Goal: Information Seeking & Learning: Learn about a topic

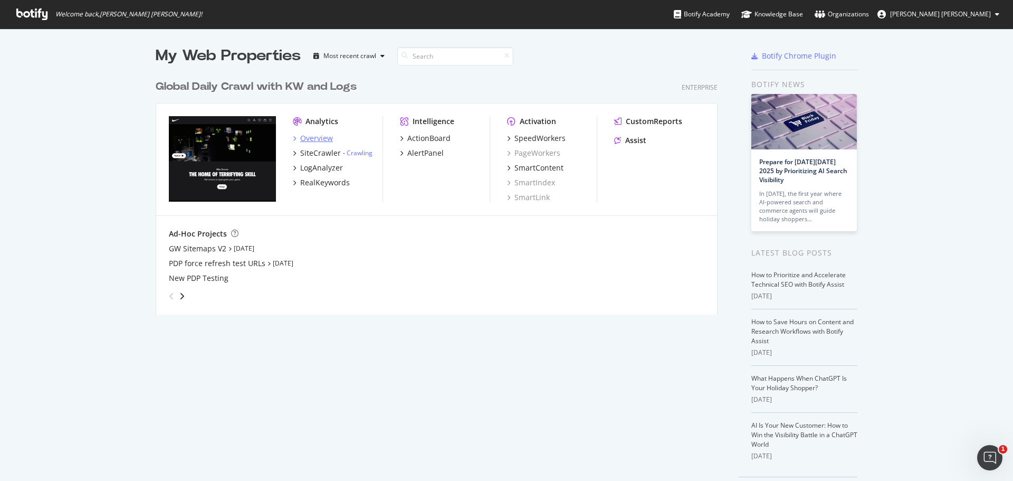
click at [306, 140] on div "Overview" at bounding box center [316, 138] width 33 height 11
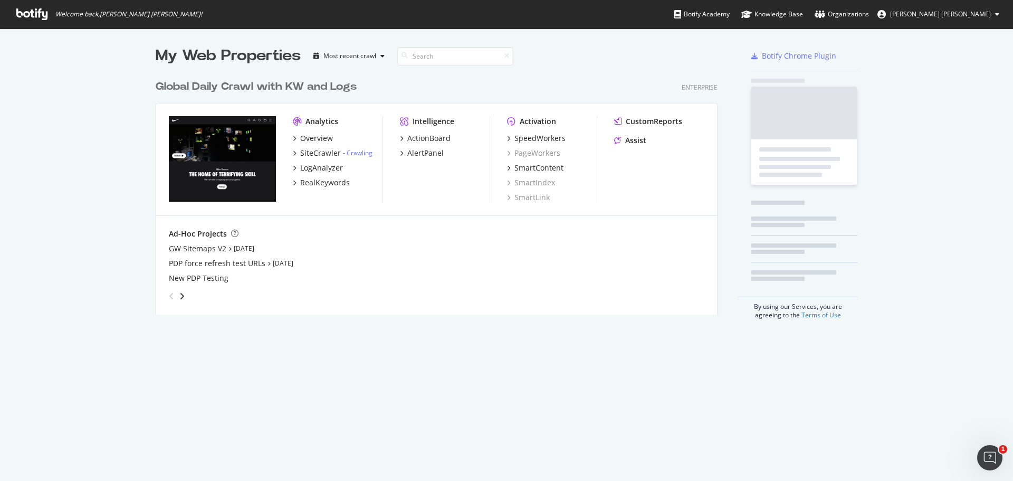
scroll to position [473, 997]
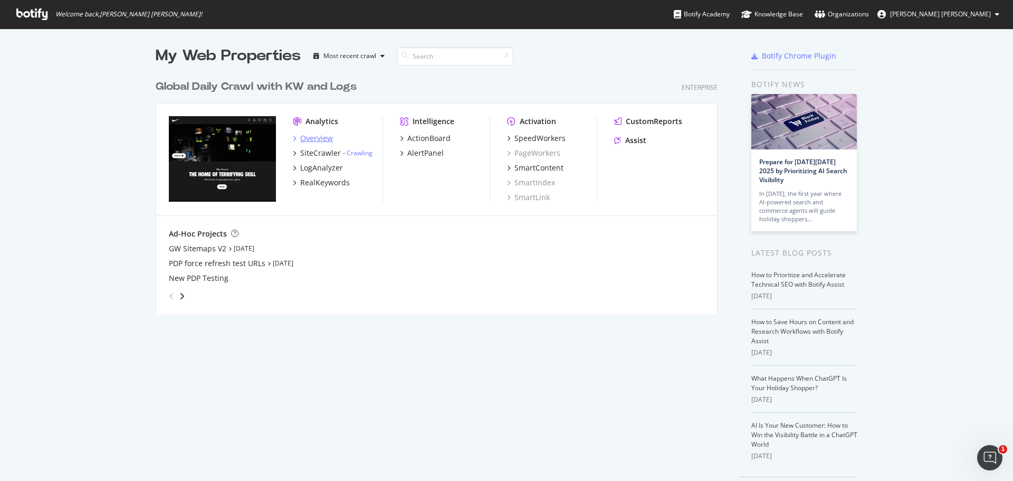
click at [314, 141] on div "Overview" at bounding box center [316, 138] width 33 height 11
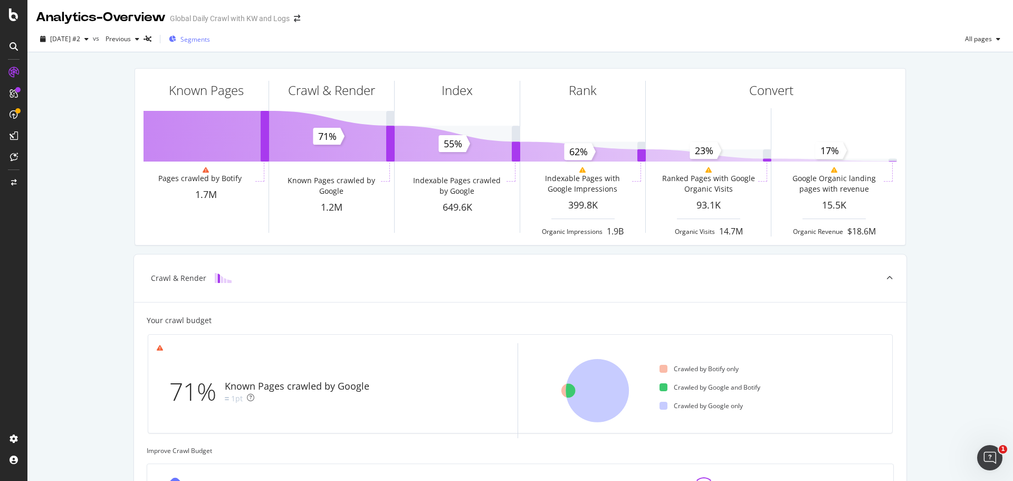
click at [210, 39] on span "Segments" at bounding box center [195, 39] width 30 height 9
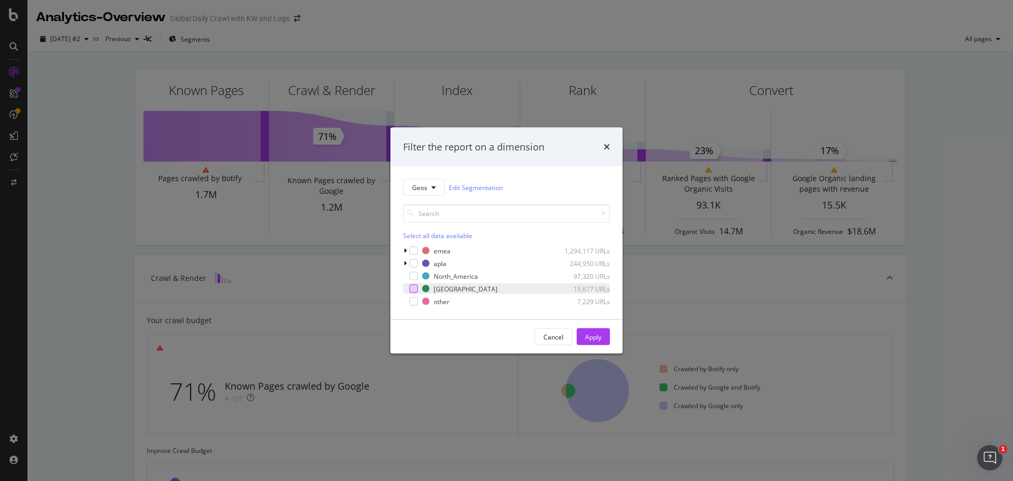
click at [415, 289] on div "modal" at bounding box center [414, 288] width 8 height 8
click at [594, 335] on div "Apply" at bounding box center [593, 336] width 16 height 9
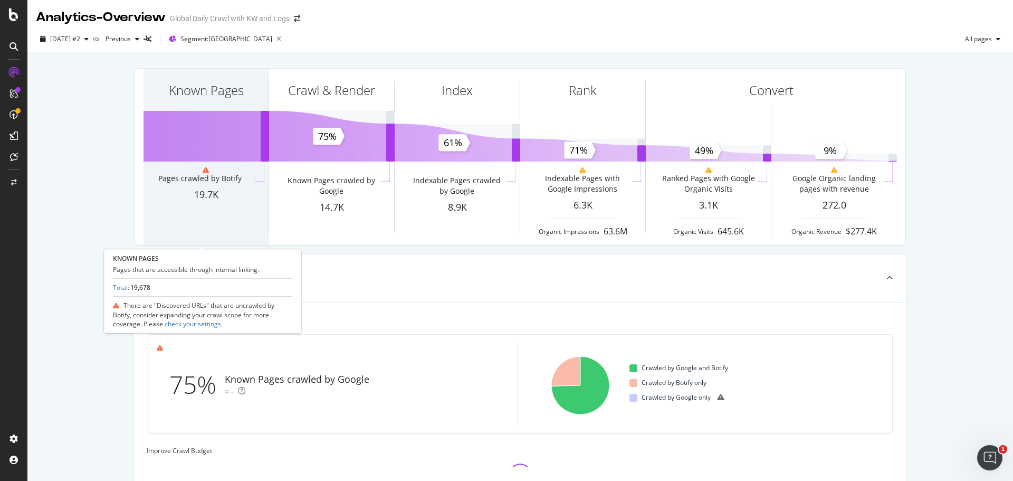
scroll to position [233, 0]
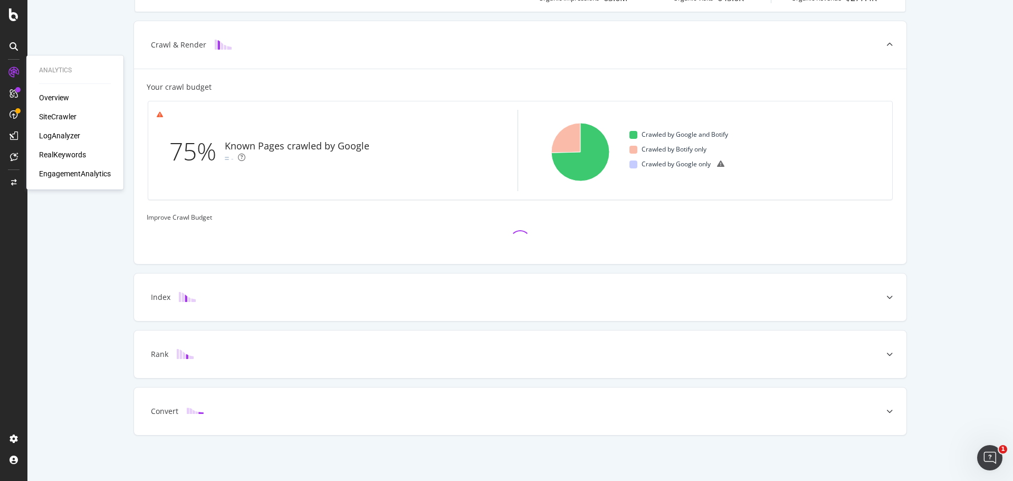
click at [60, 154] on div "RealKeywords" at bounding box center [62, 154] width 47 height 11
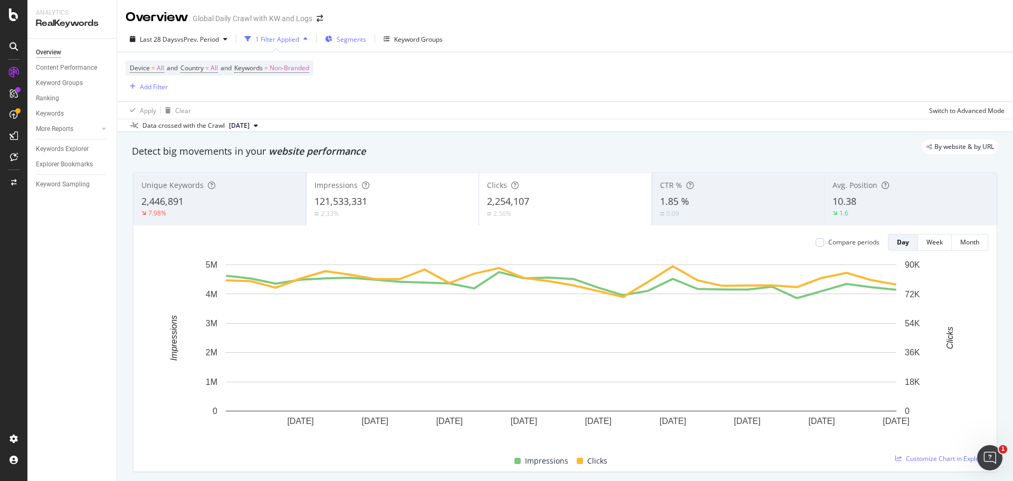
click at [358, 40] on span "Segments" at bounding box center [352, 39] width 30 height 9
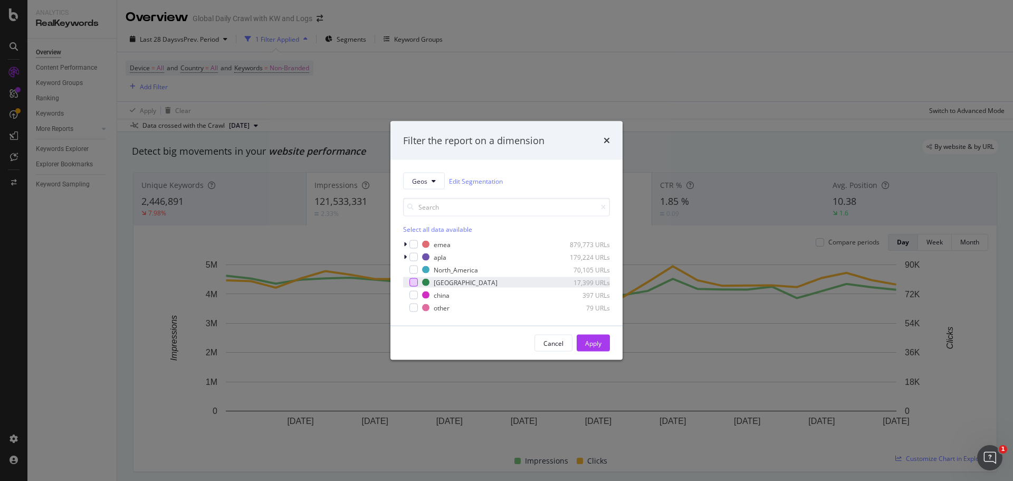
click at [411, 284] on div "modal" at bounding box center [414, 282] width 8 height 8
click at [591, 336] on div "Apply" at bounding box center [593, 343] width 16 height 16
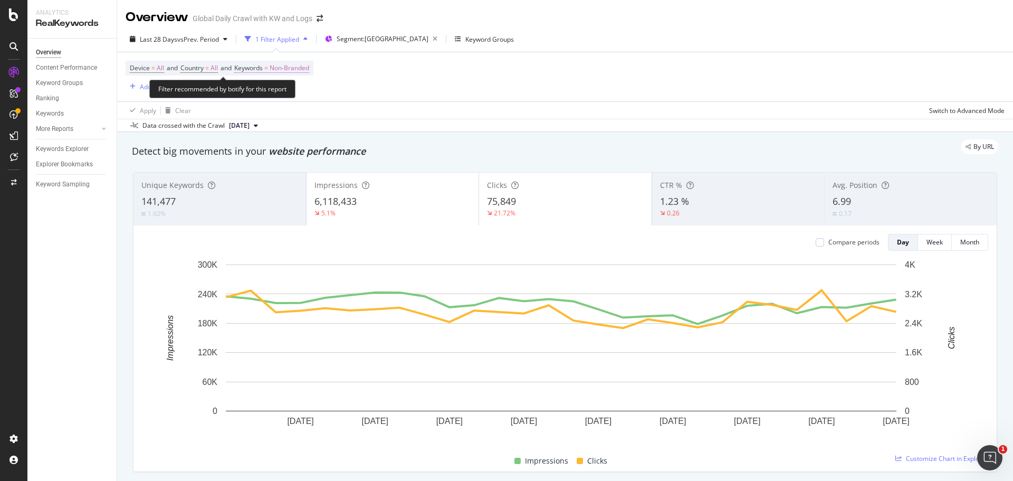
click at [302, 72] on span "Non-Branded" at bounding box center [290, 68] width 40 height 15
click at [293, 89] on span "Non-Branded" at bounding box center [272, 92] width 44 height 9
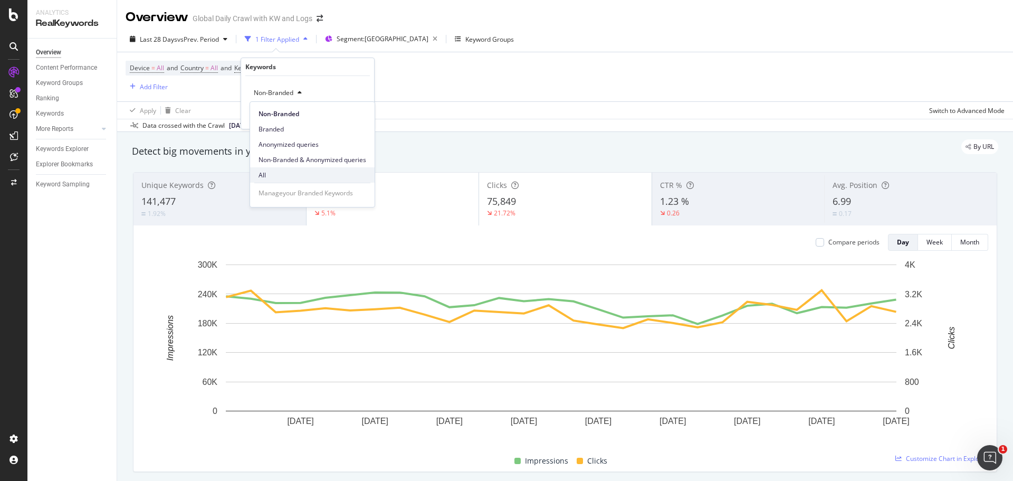
click at [273, 175] on span "All" at bounding box center [313, 174] width 108 height 9
click at [361, 105] on div "All Cancel Add filter Apply" at bounding box center [307, 102] width 133 height 53
click at [357, 115] on div "Apply" at bounding box center [357, 115] width 16 height 9
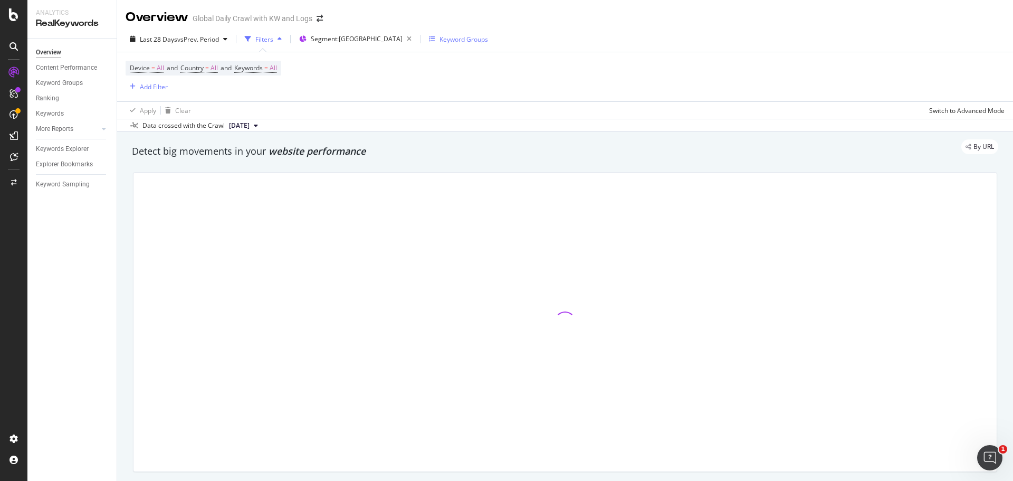
click at [440, 37] on div "Keyword Groups" at bounding box center [464, 39] width 49 height 9
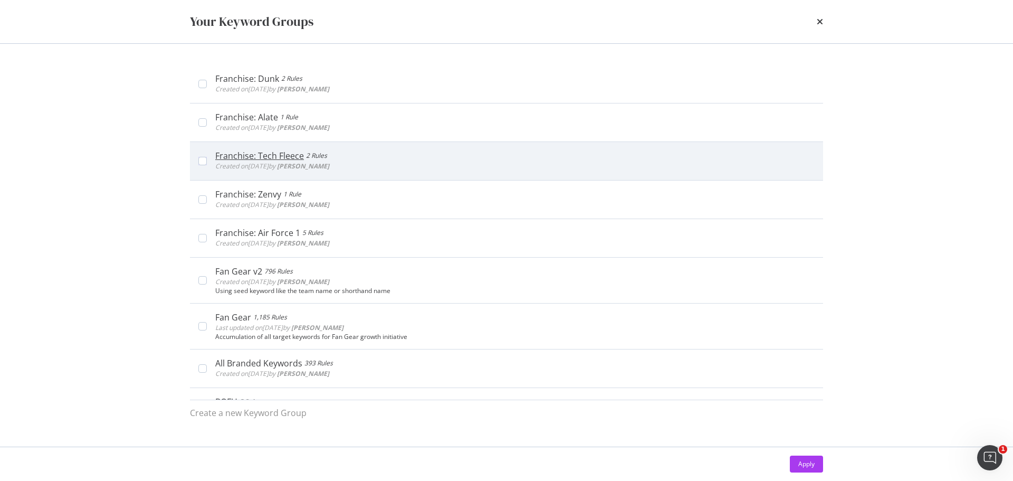
scroll to position [264, 0]
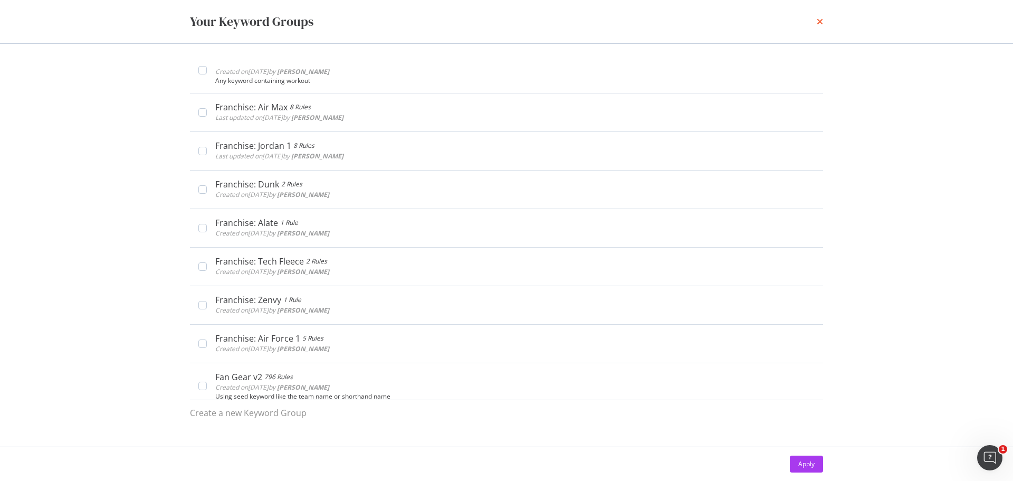
click at [820, 23] on icon "times" at bounding box center [820, 21] width 6 height 8
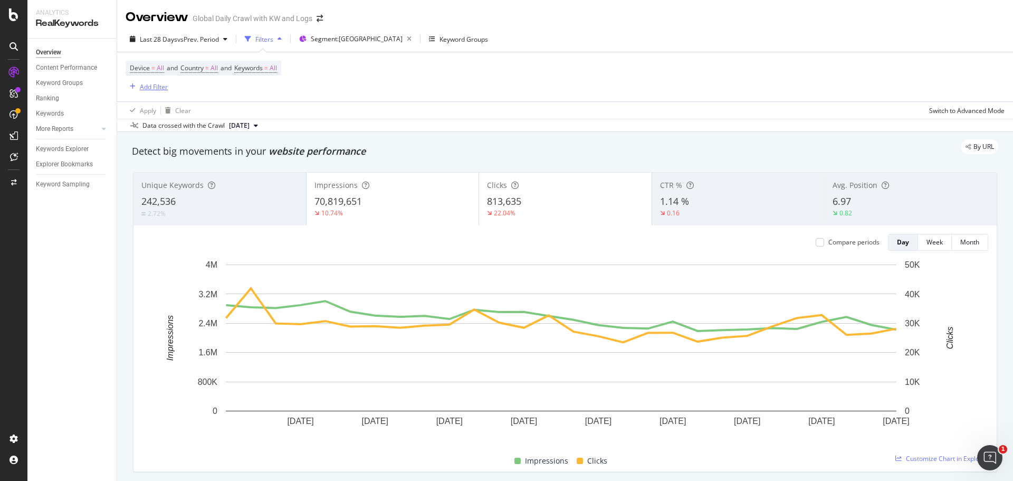
click at [157, 87] on div "Add Filter" at bounding box center [154, 86] width 28 height 9
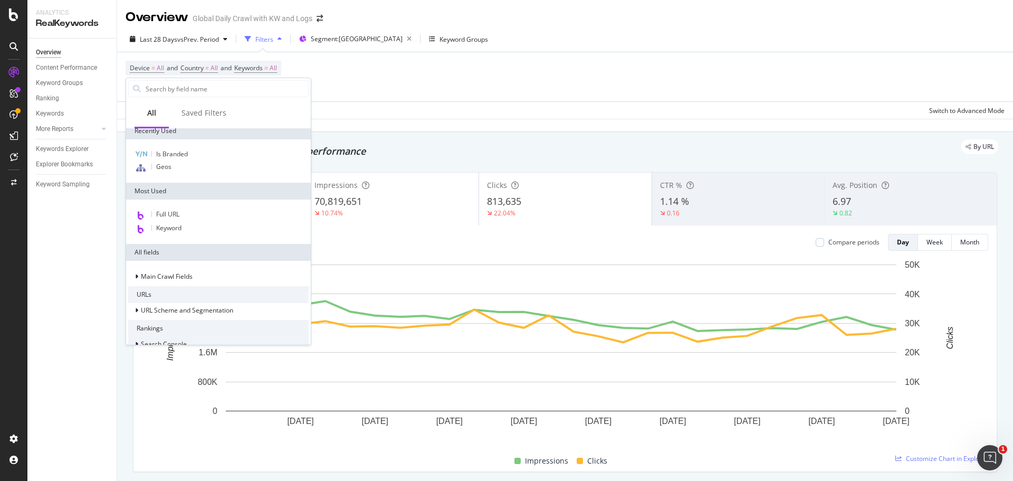
scroll to position [0, 0]
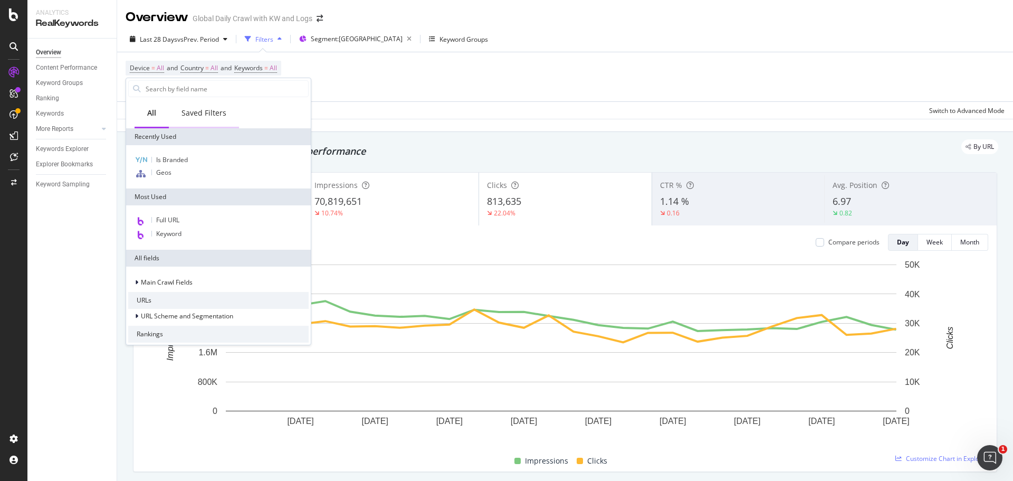
click at [201, 119] on div "Saved Filters" at bounding box center [204, 113] width 70 height 29
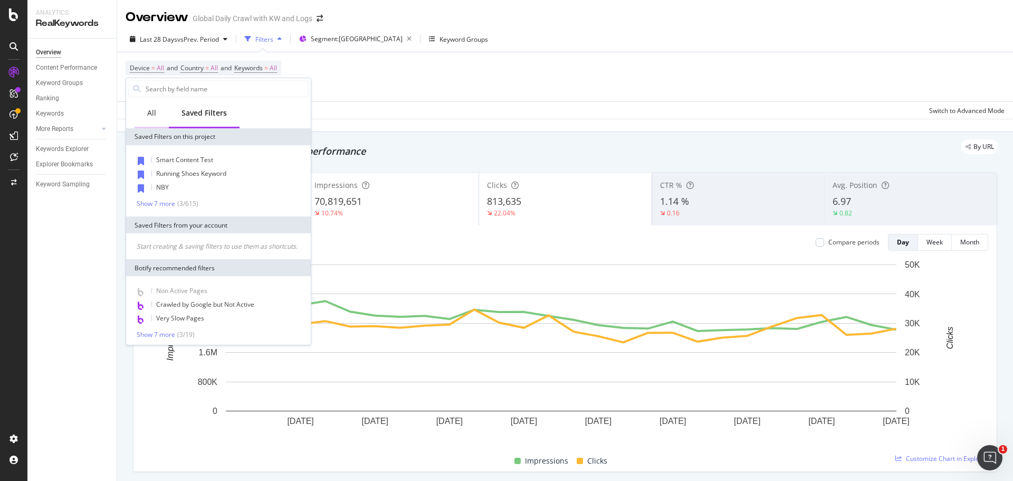
click at [150, 116] on div "All" at bounding box center [151, 113] width 9 height 11
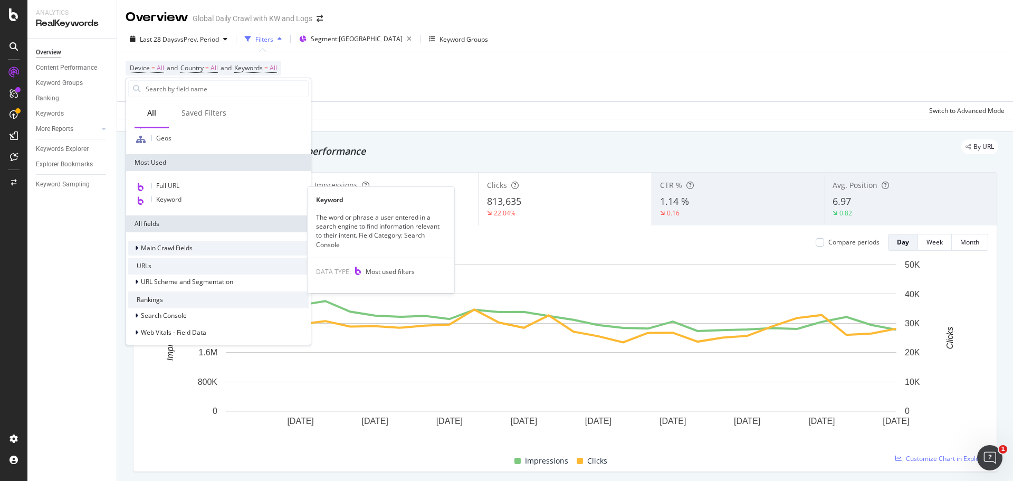
scroll to position [53, 0]
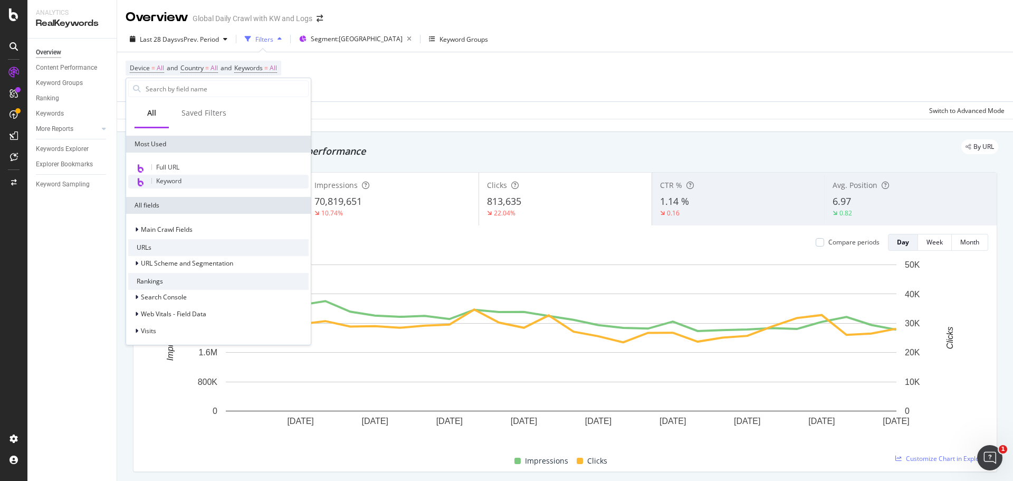
click at [169, 182] on span "Keyword" at bounding box center [168, 180] width 25 height 9
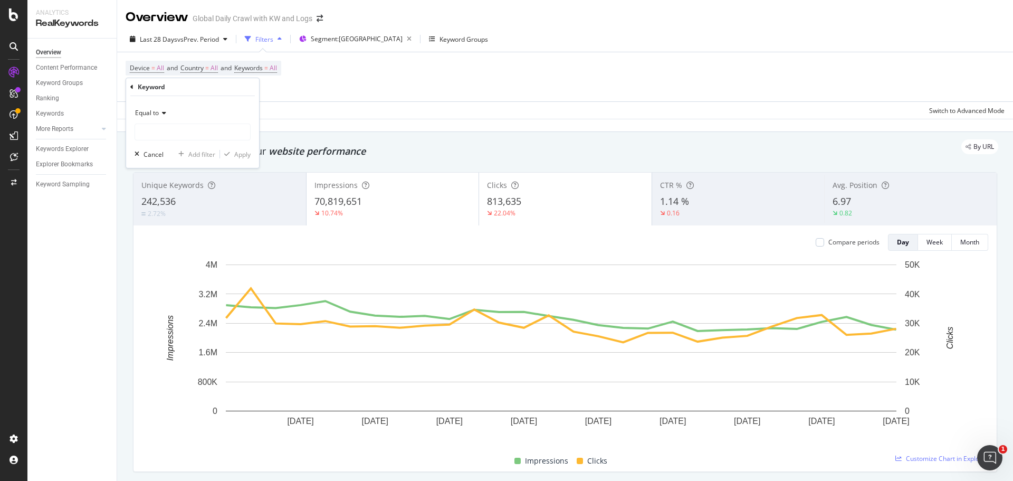
click at [221, 123] on div "Equal to" at bounding box center [193, 122] width 116 height 36
click at [129, 89] on div "Keyword Equal to Cancel Add filter Apply" at bounding box center [192, 123] width 133 height 90
click at [131, 87] on icon at bounding box center [131, 87] width 3 height 6
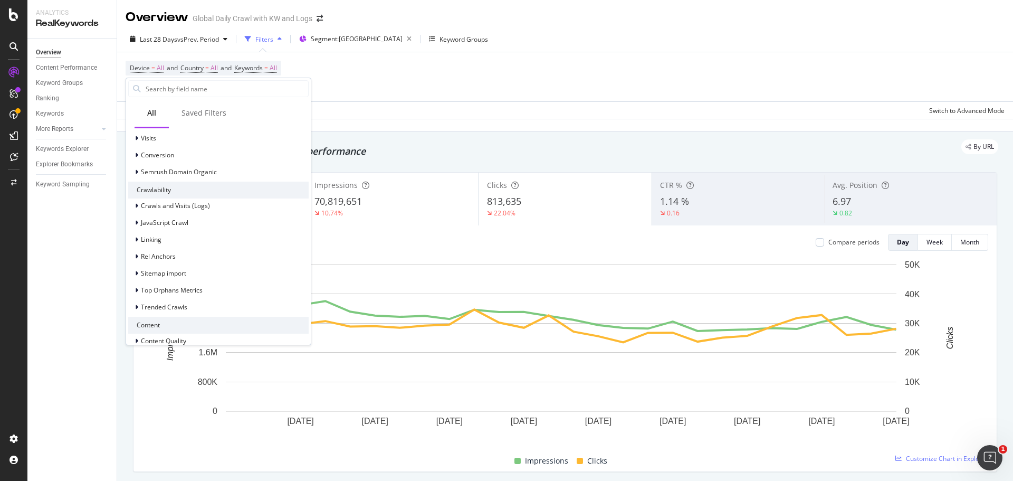
scroll to position [264, 0]
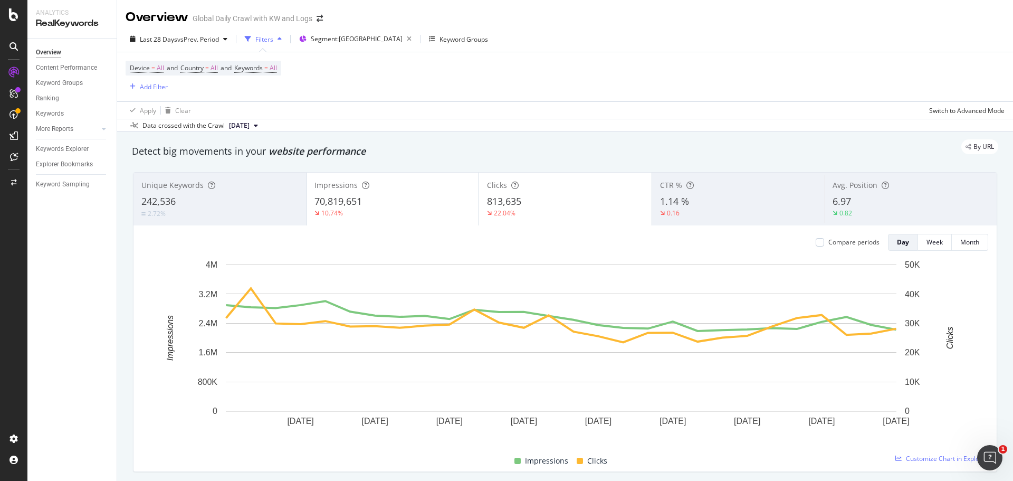
click at [388, 68] on div "Device = All and Country = All and Keywords = All Add Filter" at bounding box center [565, 76] width 879 height 49
click at [307, 41] on icon "button" at bounding box center [302, 39] width 7 height 6
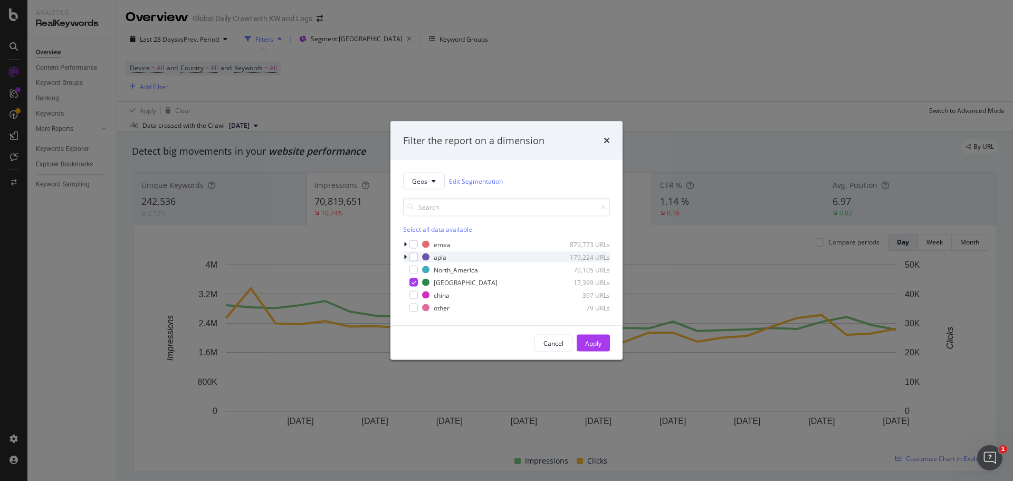
click at [403, 258] on div "modal" at bounding box center [406, 257] width 6 height 11
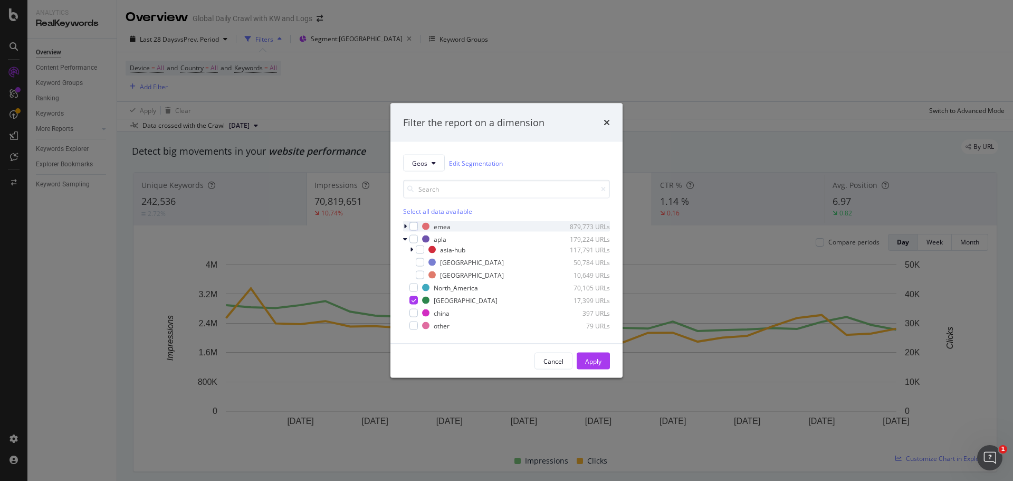
click at [406, 222] on div "modal" at bounding box center [406, 226] width 6 height 11
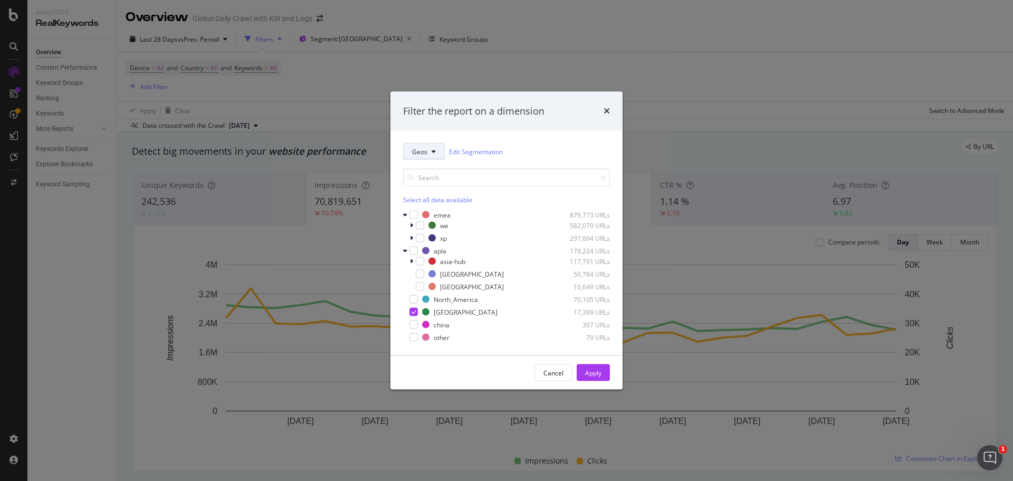
drag, startPoint x: 437, startPoint y: 147, endPoint x: 431, endPoint y: 147, distance: 6.4
click at [431, 147] on button "Geos" at bounding box center [424, 151] width 42 height 17
click at [443, 231] on span "sport" at bounding box center [451, 234] width 78 height 9
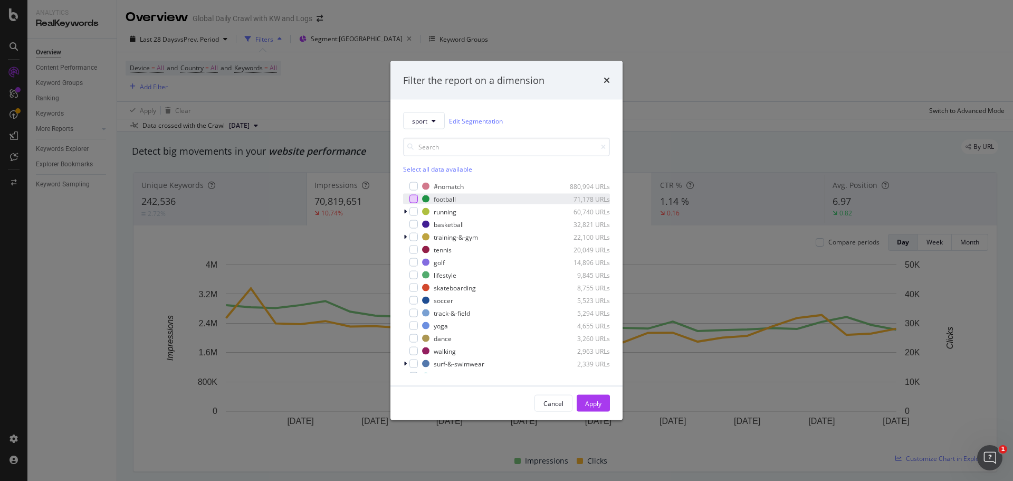
click at [413, 198] on div "modal" at bounding box center [414, 199] width 8 height 8
click at [596, 406] on div "Apply" at bounding box center [593, 402] width 16 height 9
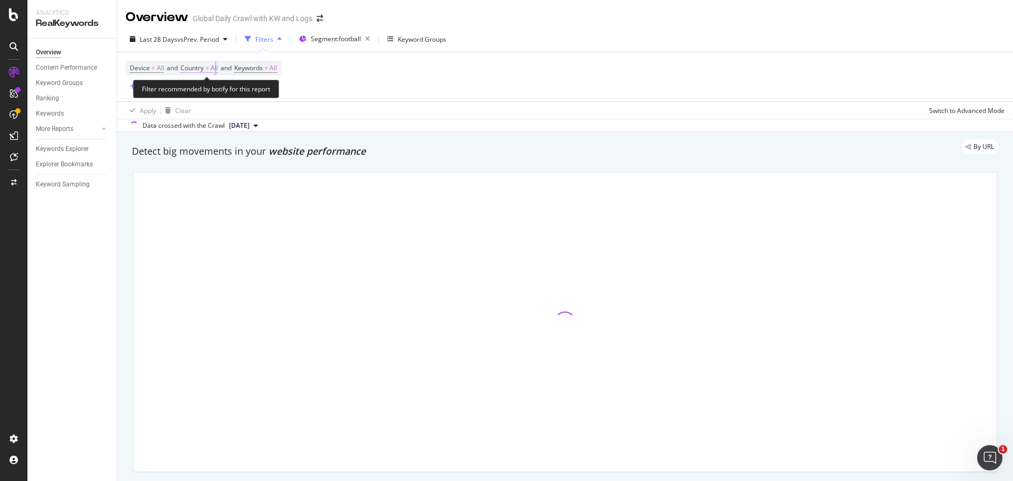
click at [218, 67] on span "All" at bounding box center [214, 68] width 7 height 15
click at [202, 87] on div "All" at bounding box center [250, 92] width 116 height 17
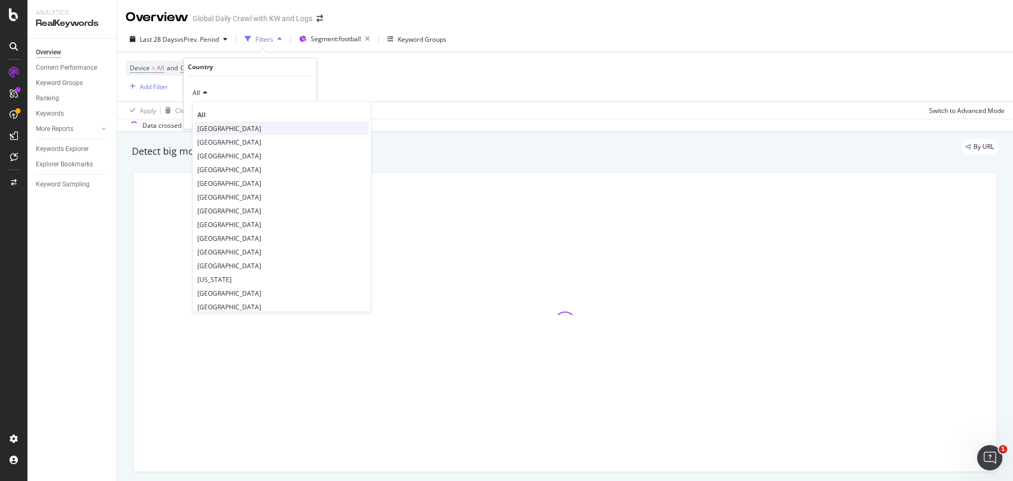
click at [224, 129] on div "[GEOGRAPHIC_DATA]" at bounding box center [282, 128] width 174 height 14
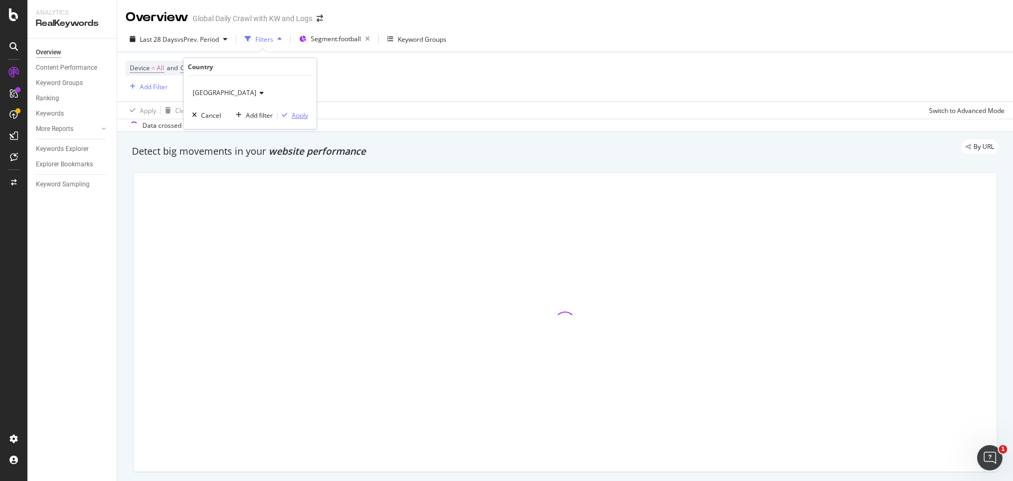
click at [296, 117] on div "Apply" at bounding box center [300, 115] width 16 height 9
click at [150, 90] on div "Add Filter" at bounding box center [154, 86] width 28 height 9
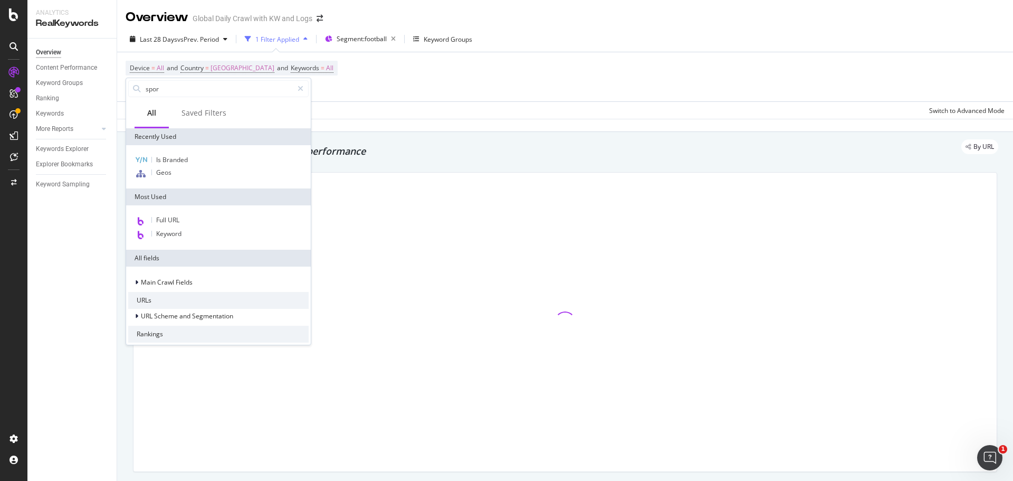
type input "sport"
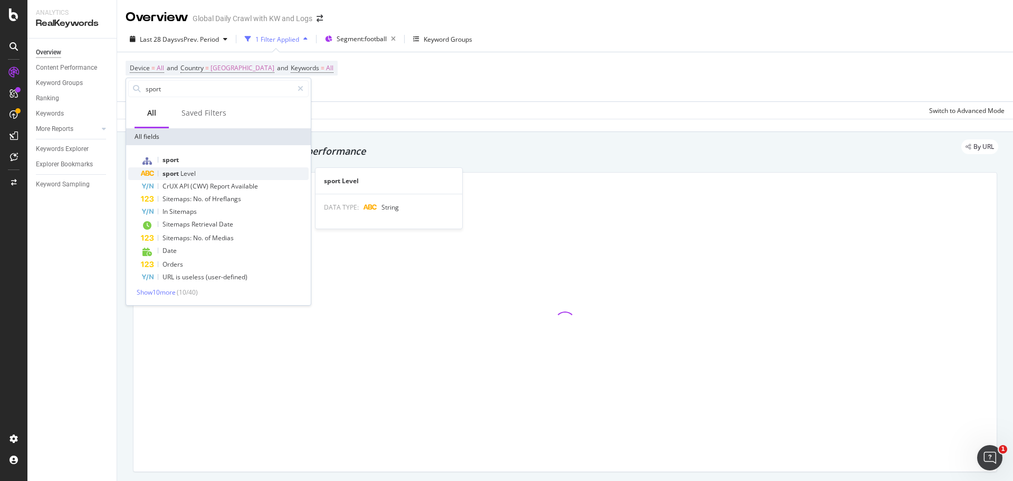
click at [172, 174] on span "sport" at bounding box center [172, 173] width 18 height 9
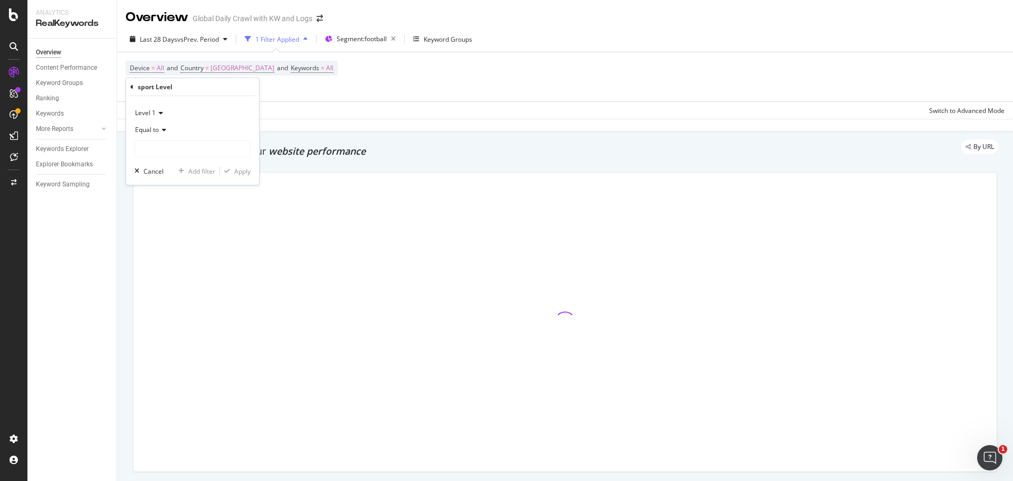
click at [179, 116] on div "Level 1" at bounding box center [193, 112] width 116 height 17
click at [165, 131] on div "Level 1" at bounding box center [193, 135] width 113 height 14
click at [165, 131] on icon at bounding box center [162, 130] width 7 height 6
click at [164, 155] on span "Equal to" at bounding box center [153, 151] width 26 height 9
click at [189, 147] on input "text" at bounding box center [192, 148] width 115 height 17
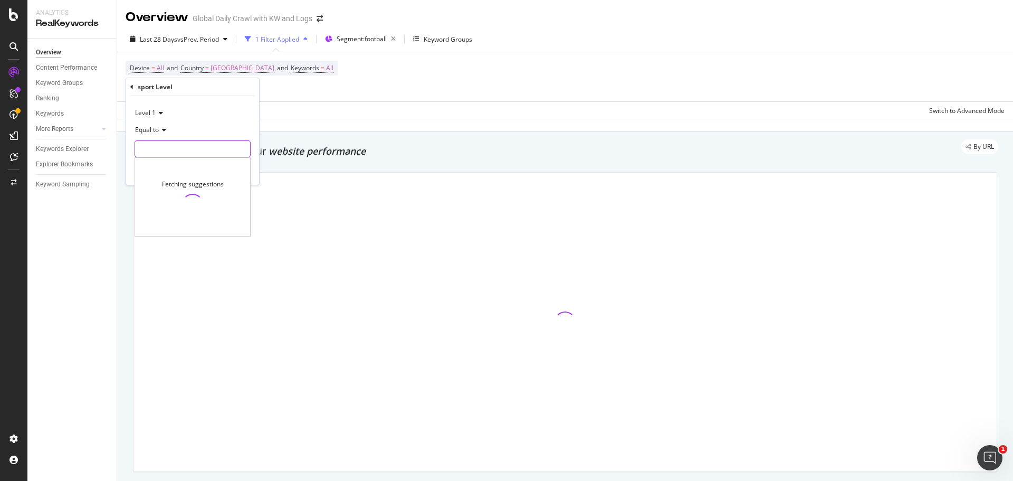
click at [189, 147] on input "text" at bounding box center [192, 148] width 115 height 17
type input "football"
click at [242, 149] on icon at bounding box center [243, 148] width 6 height 7
click at [387, 39] on span "Segment: football" at bounding box center [362, 38] width 50 height 9
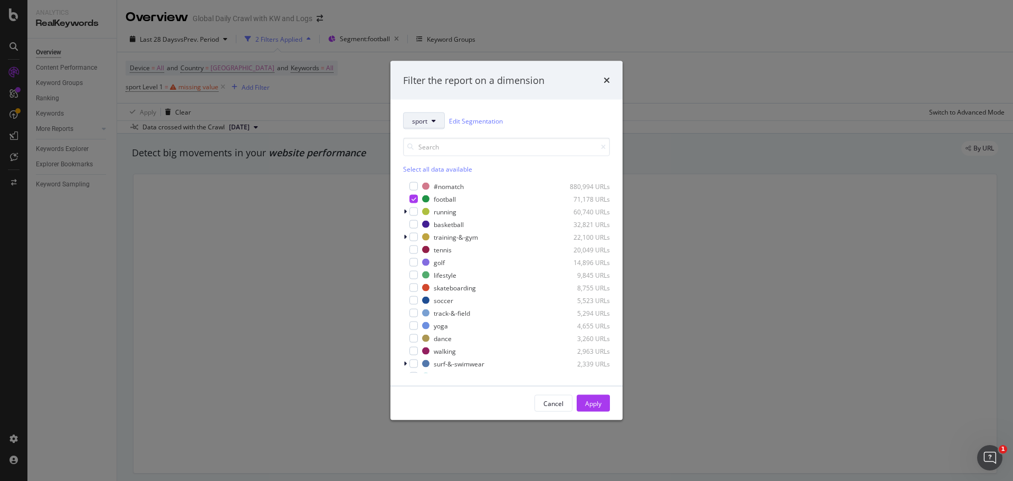
click at [427, 119] on span "sport" at bounding box center [419, 120] width 15 height 9
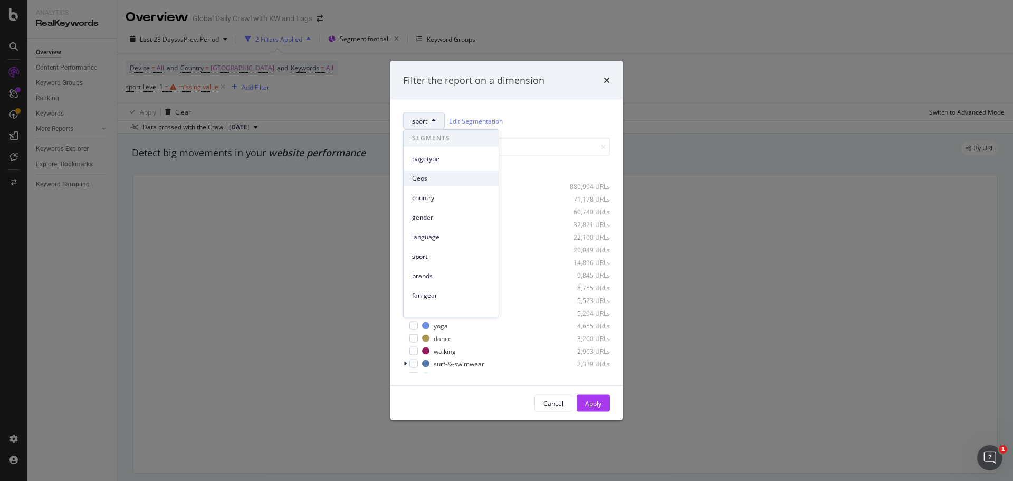
click at [432, 174] on span "Geos" at bounding box center [451, 178] width 78 height 9
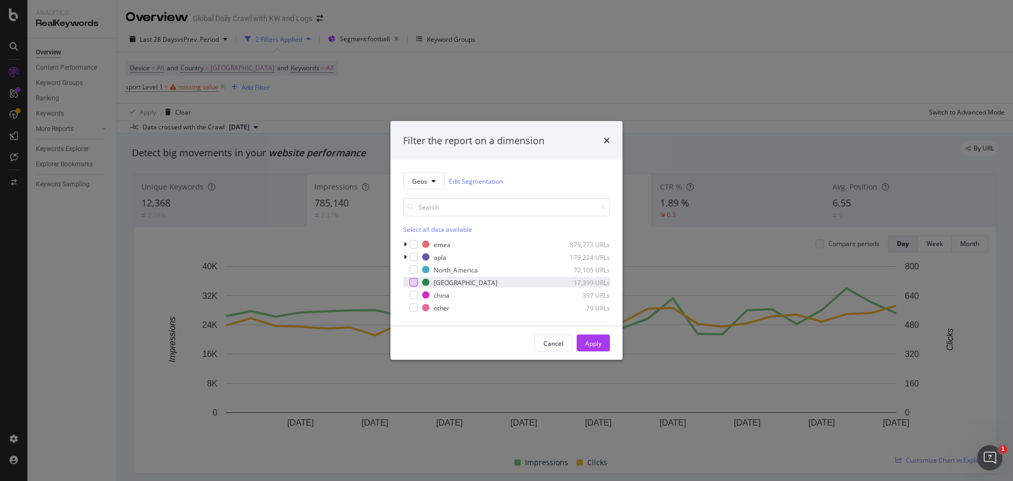
click at [415, 280] on div "modal" at bounding box center [414, 282] width 8 height 8
click at [588, 342] on div "Apply" at bounding box center [593, 342] width 16 height 9
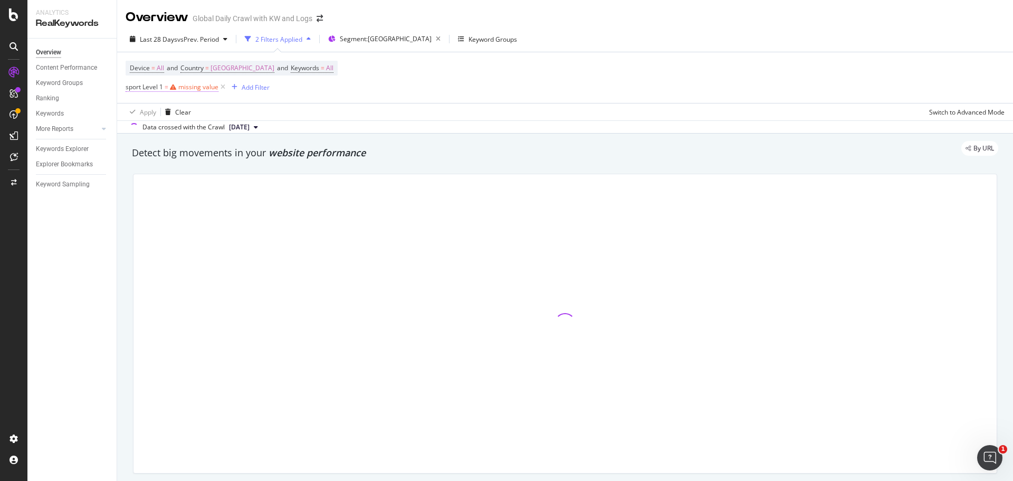
click at [205, 90] on div "missing value" at bounding box center [198, 86] width 40 height 9
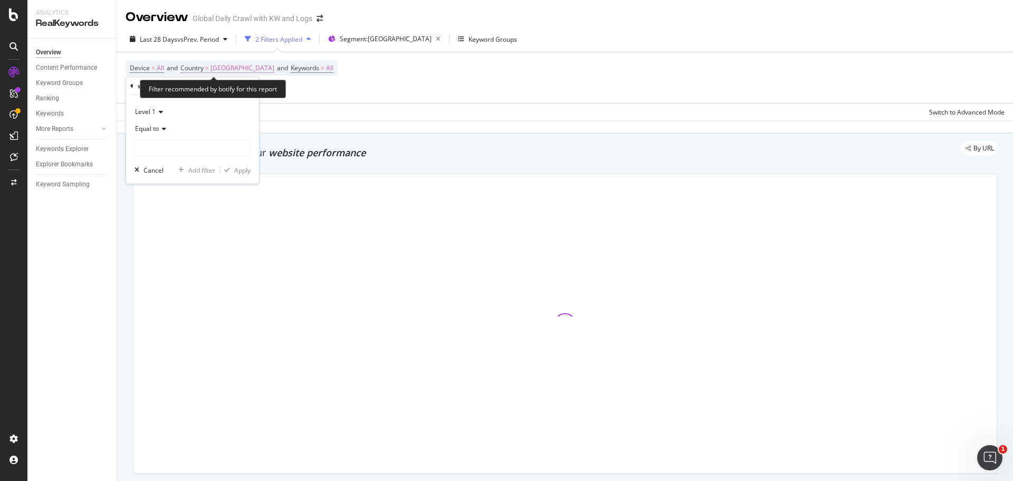
click at [216, 70] on span "[GEOGRAPHIC_DATA]" at bounding box center [243, 68] width 64 height 15
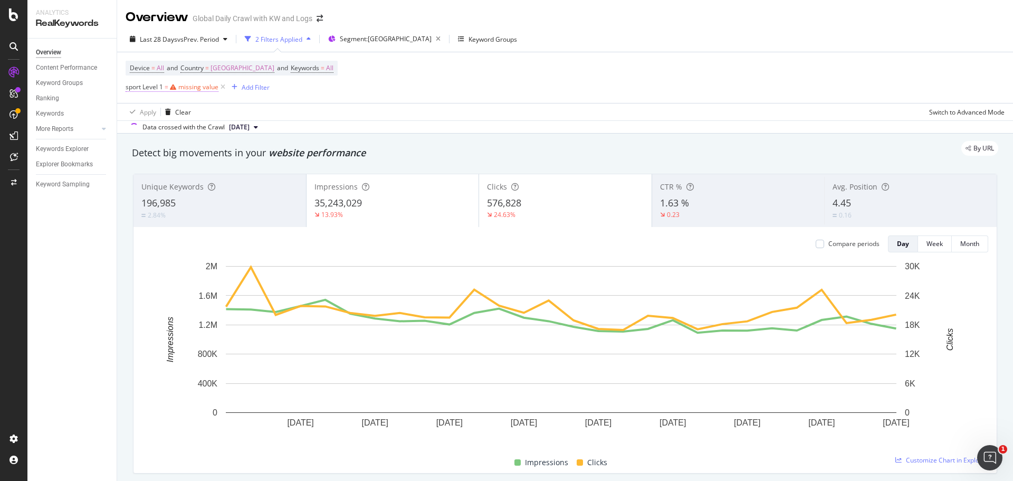
click at [173, 85] on icon at bounding box center [173, 87] width 6 height 6
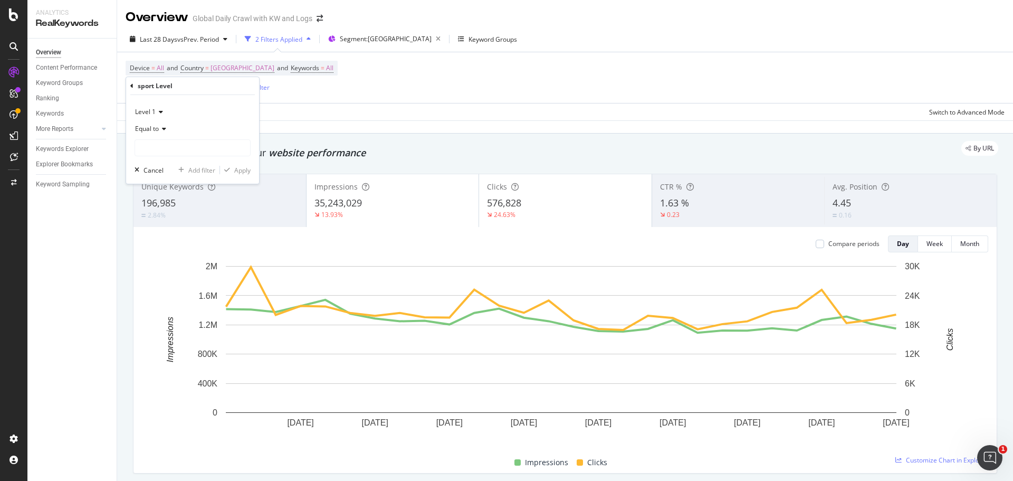
click at [134, 87] on div "sport Level" at bounding box center [192, 86] width 125 height 18
click at [134, 85] on div "sport Level" at bounding box center [192, 86] width 125 height 18
click at [130, 85] on icon at bounding box center [131, 86] width 3 height 6
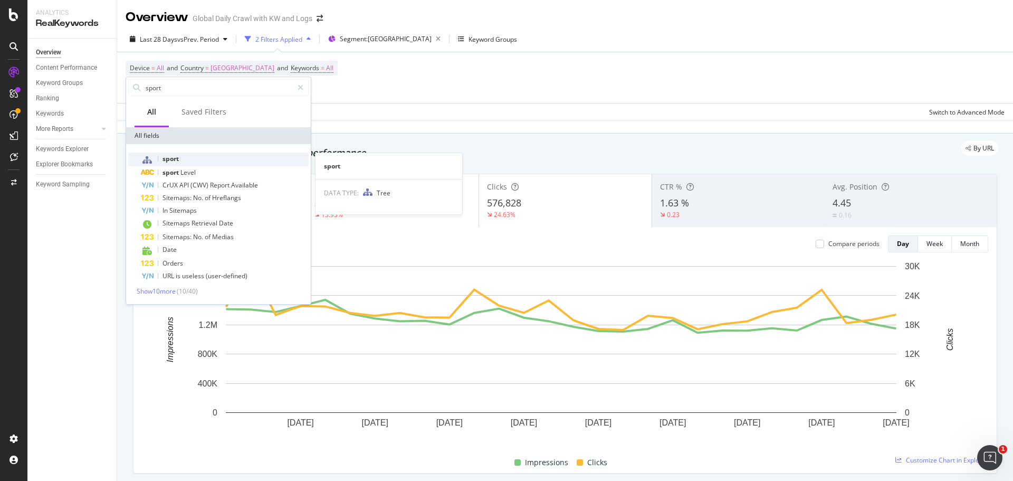
click at [175, 160] on span "sport" at bounding box center [171, 158] width 16 height 9
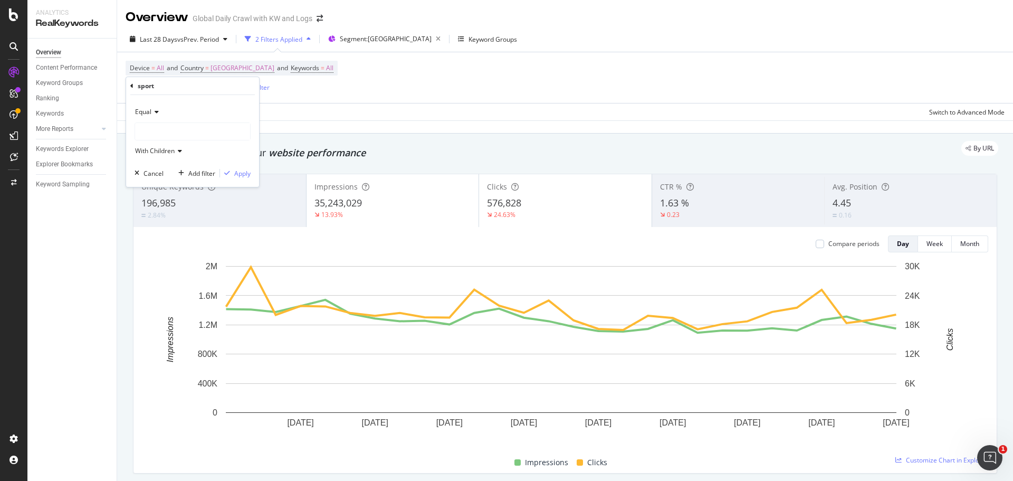
click at [183, 151] on div "With Children" at bounding box center [193, 150] width 116 height 17
click at [154, 134] on span "Equal" at bounding box center [149, 133] width 18 height 9
click at [185, 118] on div "Equal" at bounding box center [193, 111] width 116 height 17
click at [183, 101] on div "Equal Equal Not Equal With Children Cancel Add filter Apply" at bounding box center [192, 141] width 133 height 92
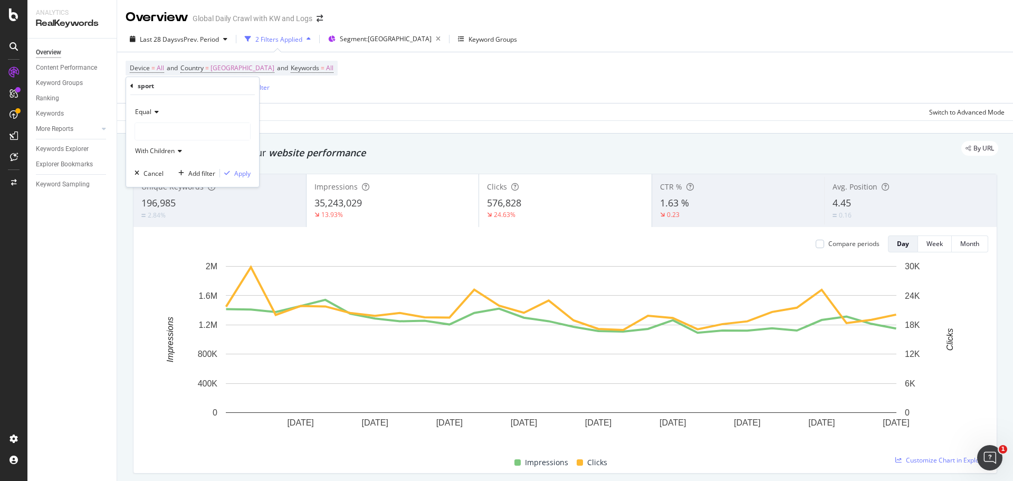
click at [155, 134] on div at bounding box center [192, 131] width 115 height 17
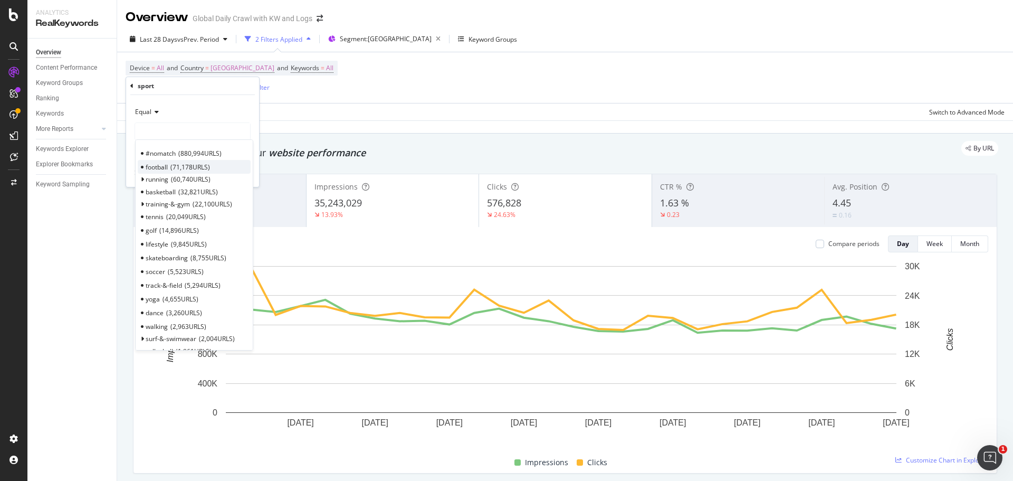
click at [167, 168] on span "football" at bounding box center [157, 167] width 22 height 9
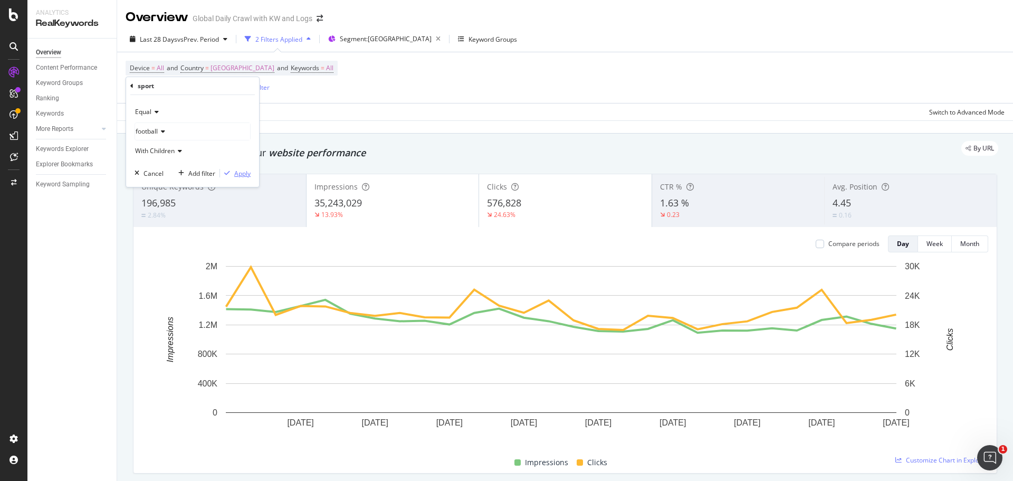
click at [241, 175] on div "Apply" at bounding box center [242, 173] width 16 height 9
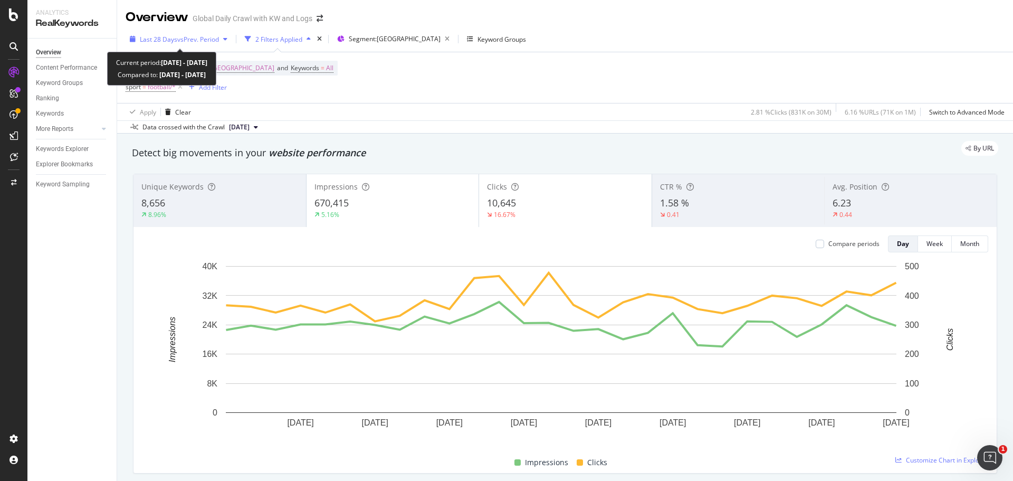
click at [181, 37] on span "vs Prev. Period" at bounding box center [198, 39] width 42 height 9
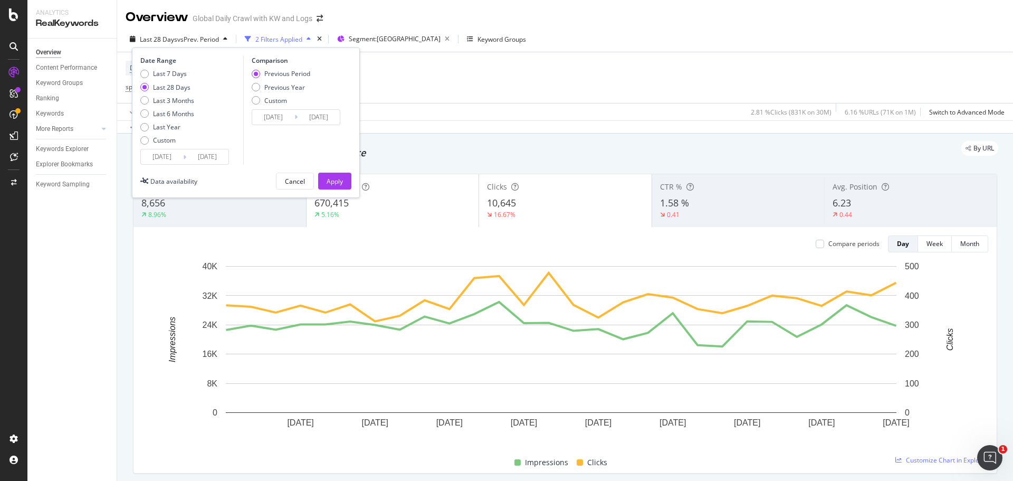
click at [508, 131] on div "Data crossed with the Crawl [DATE]" at bounding box center [565, 126] width 896 height 13
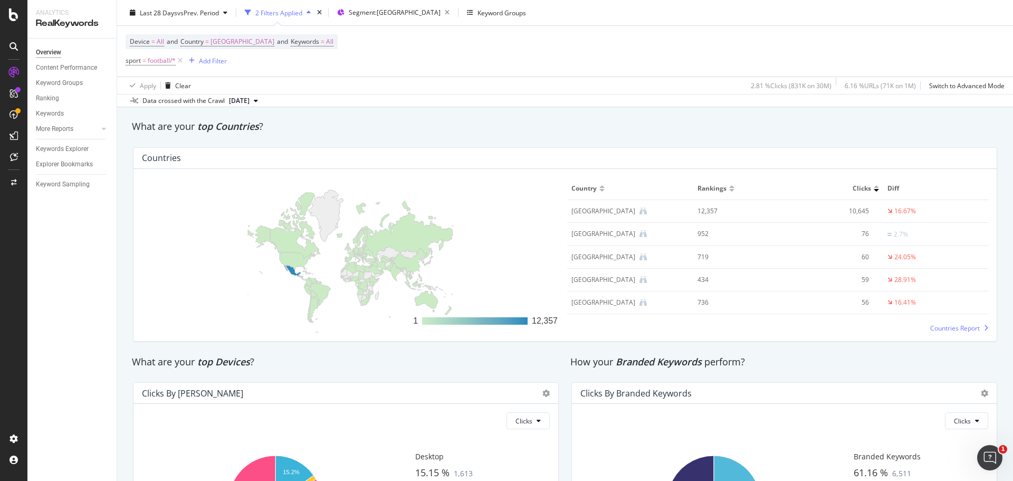
scroll to position [1659, 0]
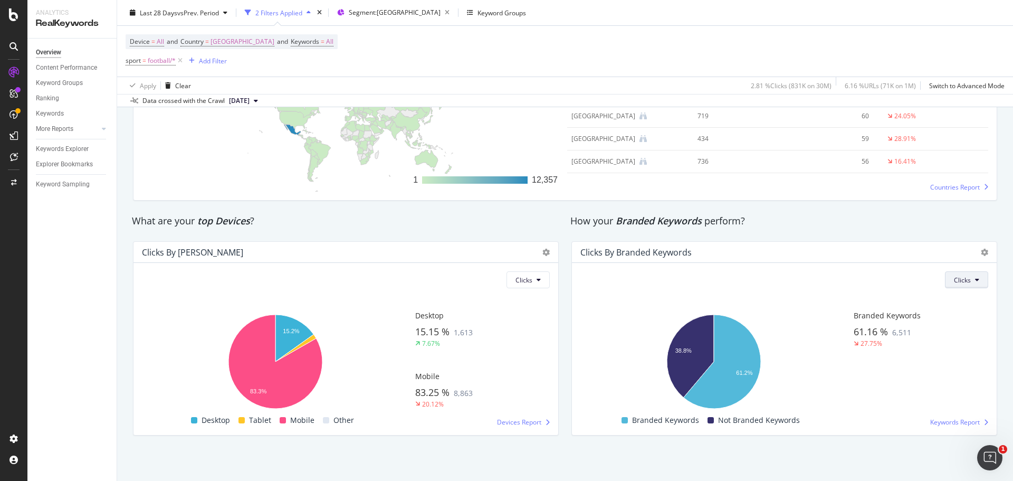
click at [962, 285] on button "Clicks" at bounding box center [966, 279] width 43 height 17
click at [964, 320] on span "Impressions" at bounding box center [965, 320] width 36 height 9
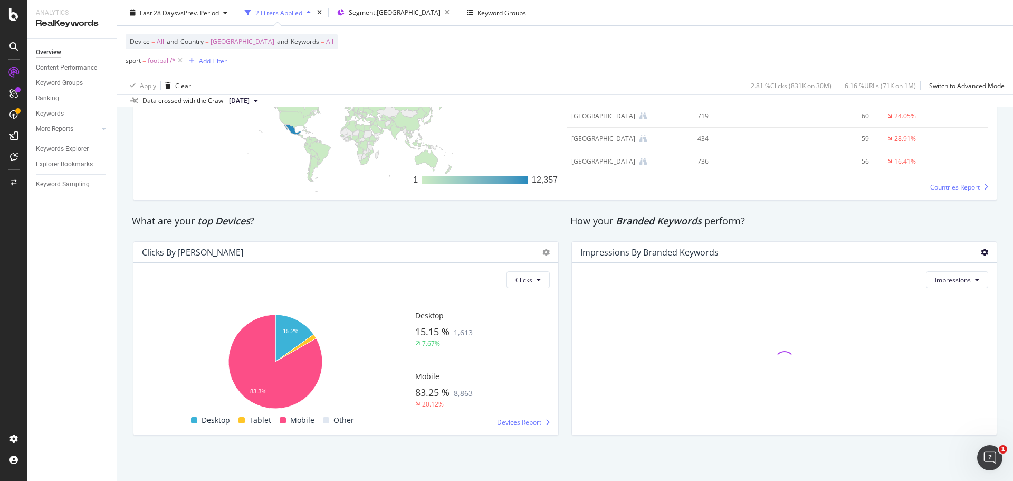
click at [981, 250] on icon at bounding box center [984, 252] width 7 height 7
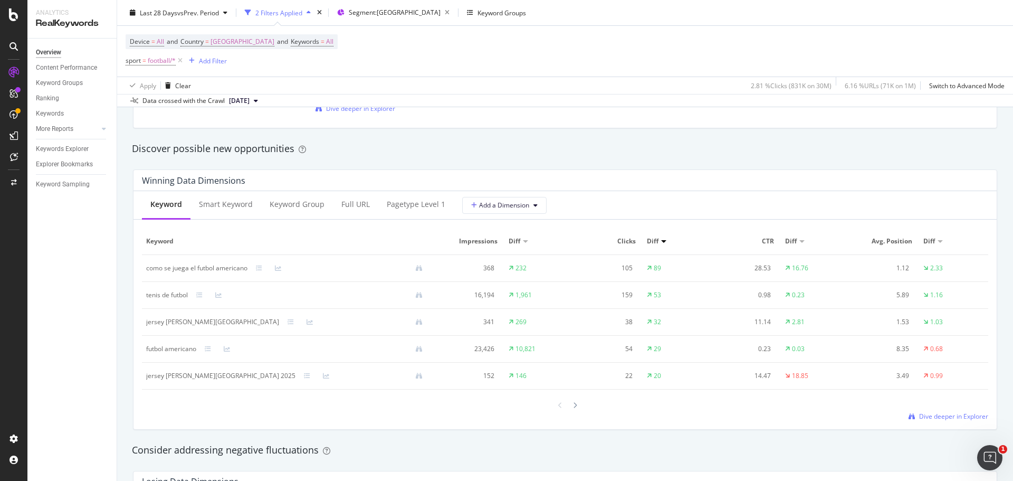
scroll to position [892, 0]
drag, startPoint x: 144, startPoint y: 271, endPoint x: 251, endPoint y: 273, distance: 107.2
click at [251, 273] on td "como se juega el futbol americano" at bounding box center [288, 268] width 293 height 27
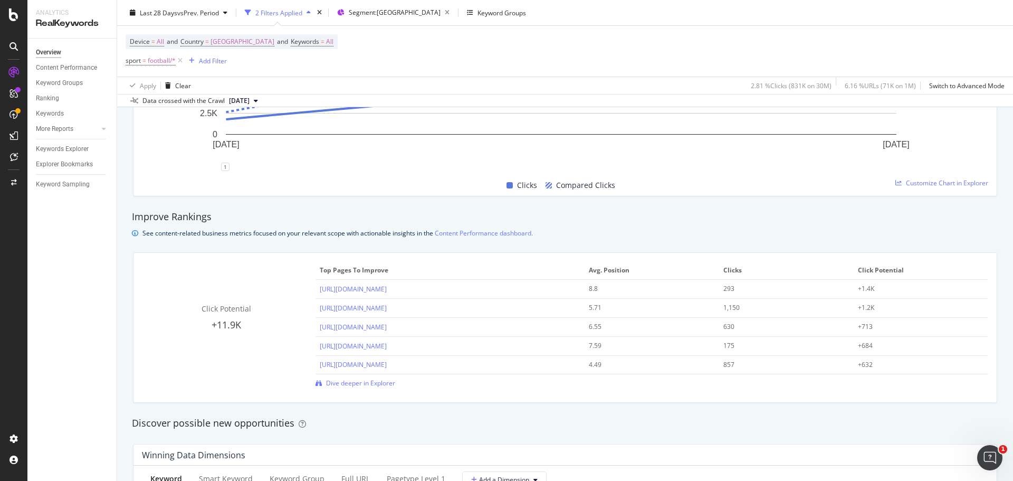
scroll to position [612, 0]
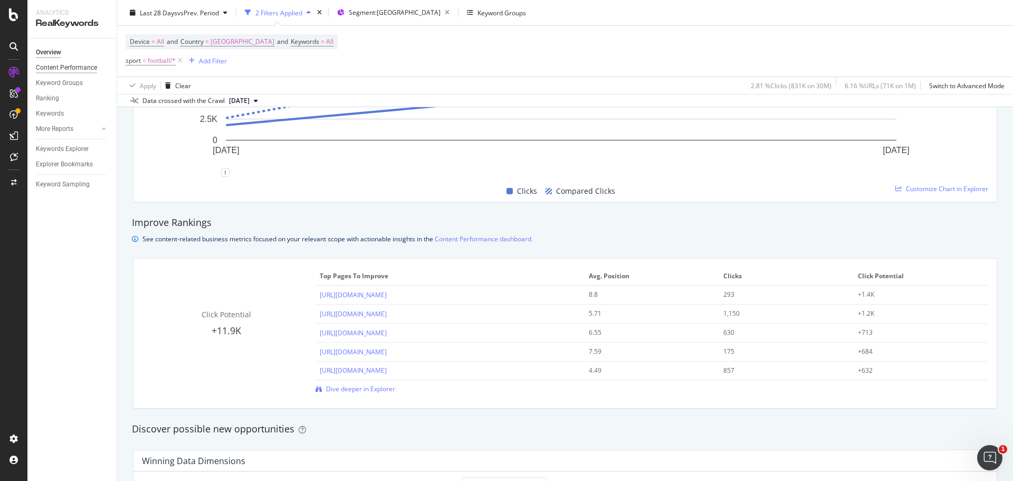
click at [67, 62] on div "Content Performance" at bounding box center [66, 67] width 61 height 11
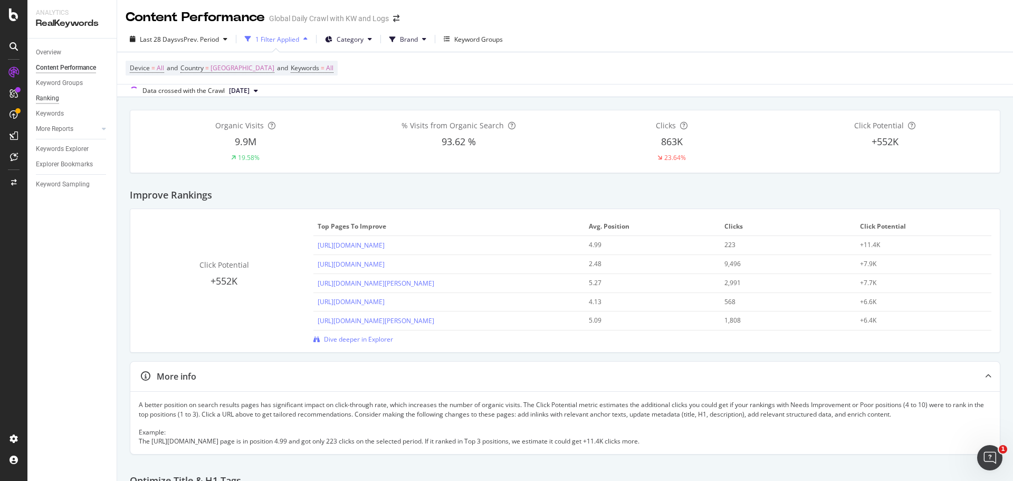
click at [49, 93] on div "Ranking" at bounding box center [47, 98] width 23 height 11
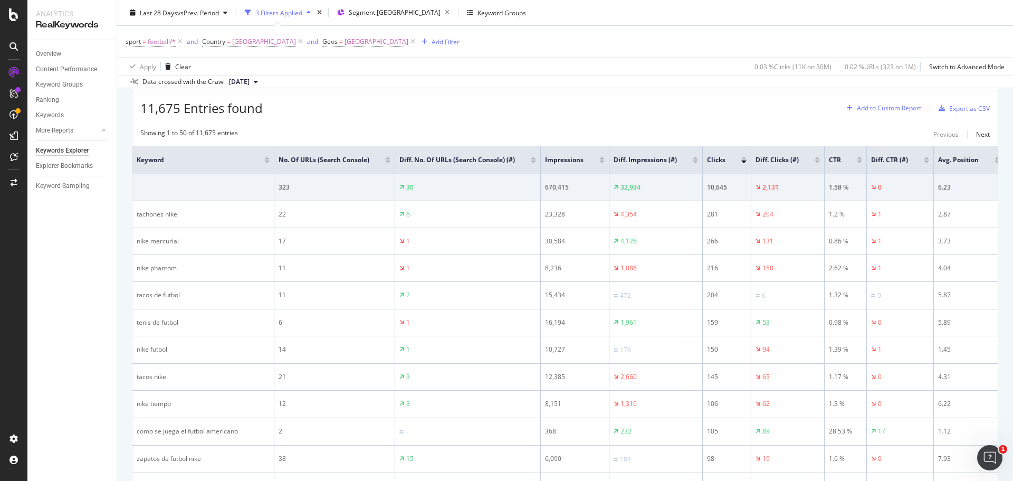
click at [879, 107] on div "Add to Custom Report" at bounding box center [889, 108] width 64 height 6
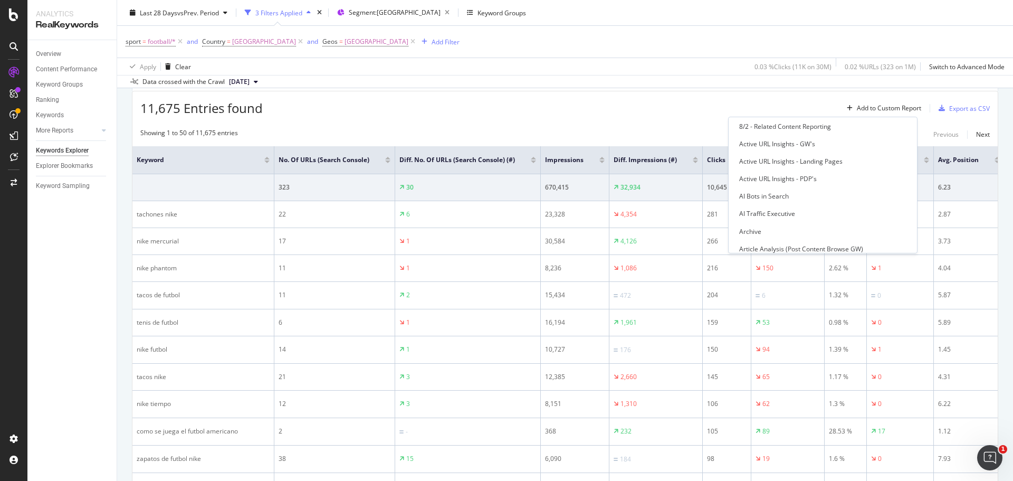
scroll to position [212, 0]
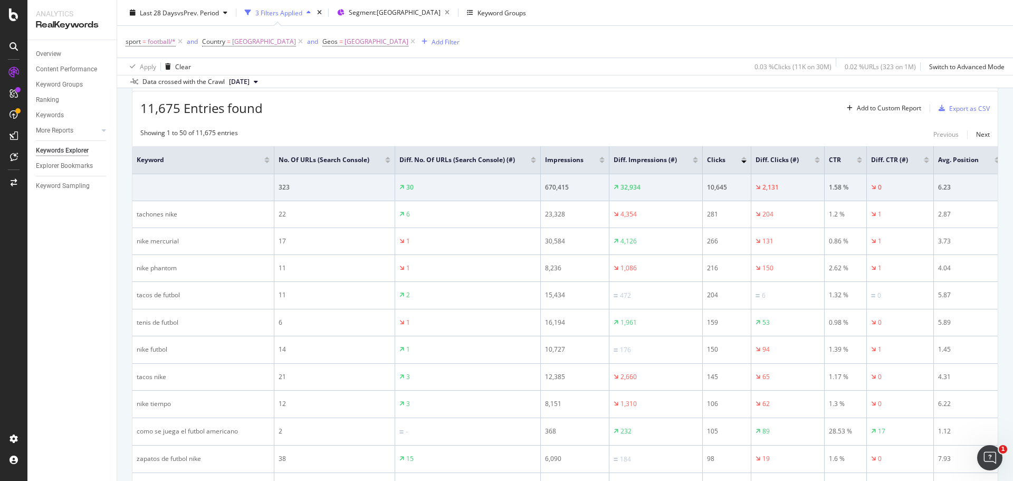
click at [857, 109] on div "Add to Custom Report" at bounding box center [889, 108] width 64 height 6
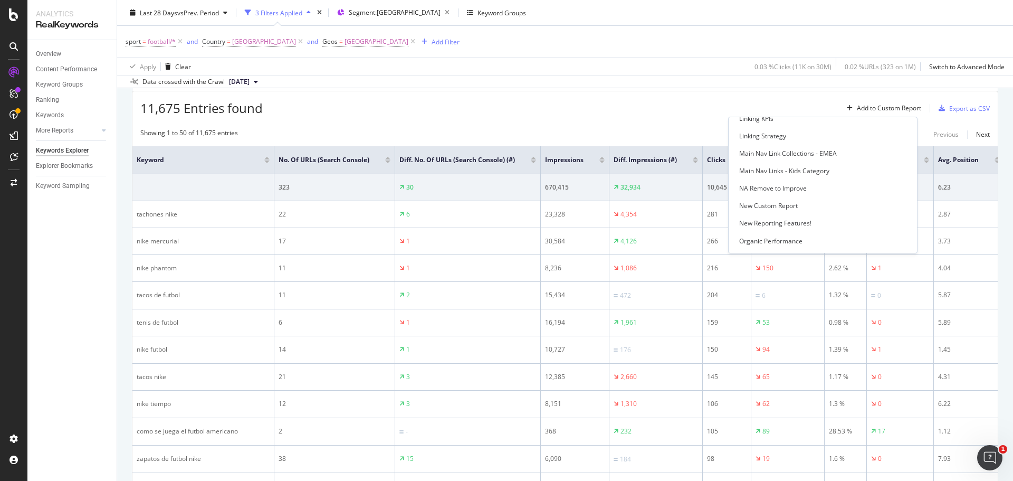
scroll to position [955, 0]
click at [769, 136] on div "Linking Strategy" at bounding box center [762, 135] width 47 height 9
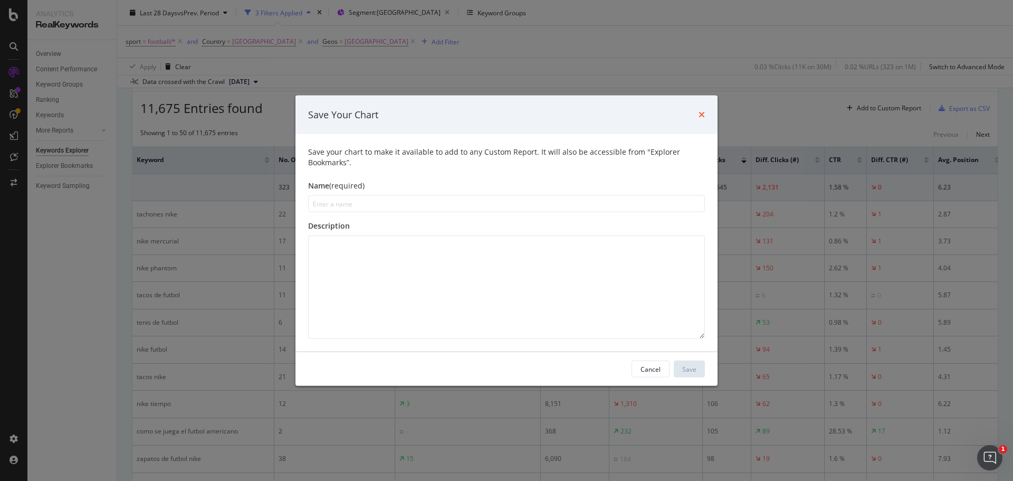
click at [702, 116] on icon "times" at bounding box center [702, 114] width 6 height 8
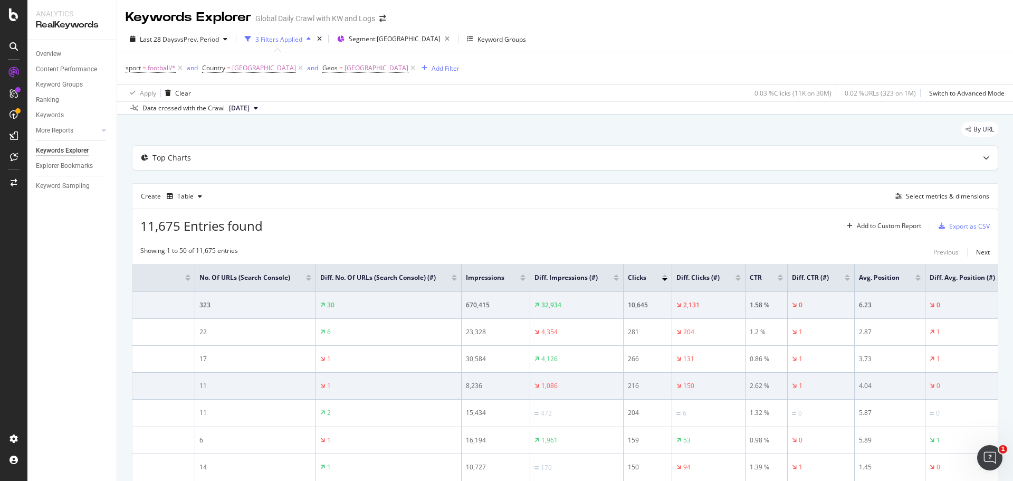
scroll to position [0, 0]
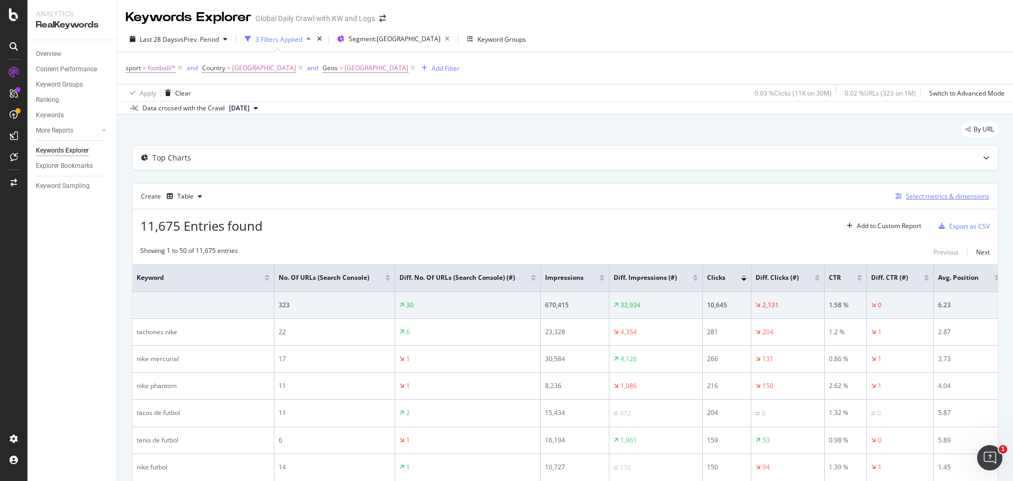
click at [941, 201] on div "Select metrics & dimensions" at bounding box center [947, 196] width 83 height 9
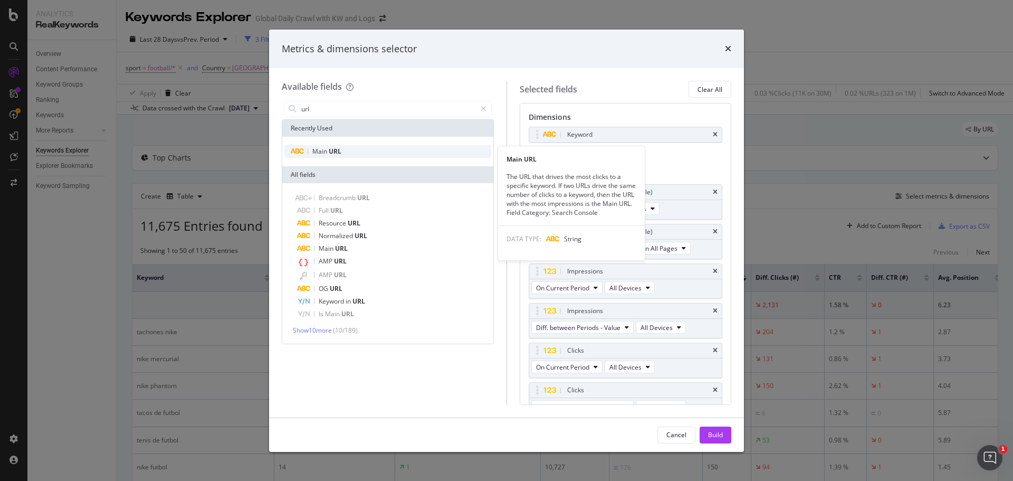
type input "url"
click at [335, 150] on span "URL" at bounding box center [335, 151] width 13 height 9
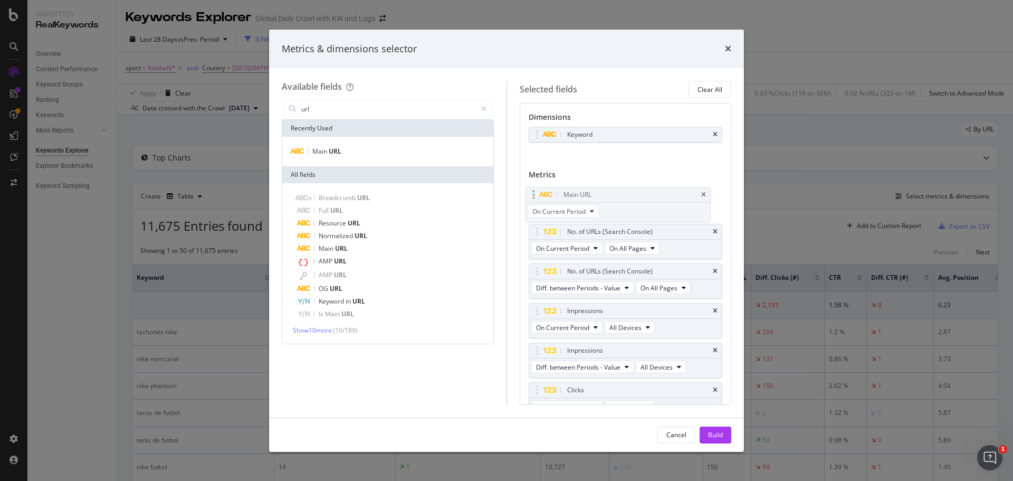
drag, startPoint x: 660, startPoint y: 376, endPoint x: 656, endPoint y: 195, distance: 181.6
click at [656, 195] on body "Analytics RealKeywords Overview Content Performance Keyword Groups Ranking Keyw…" at bounding box center [506, 240] width 1013 height 481
click at [721, 434] on div "Build" at bounding box center [715, 434] width 15 height 9
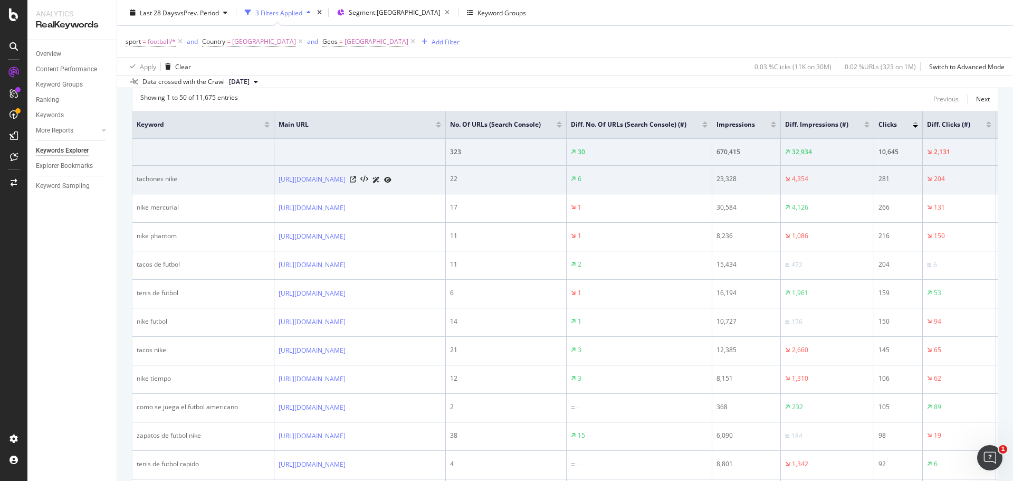
scroll to position [100, 0]
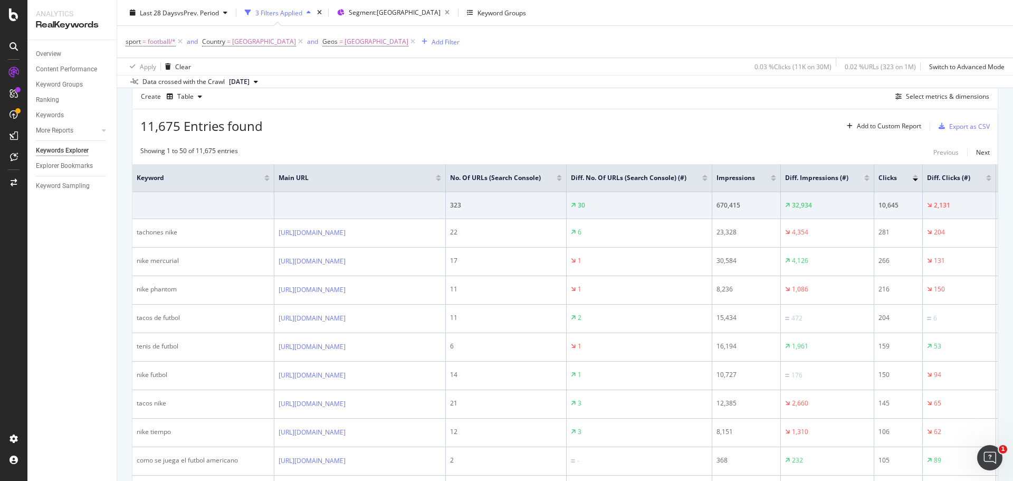
click at [776, 180] on div at bounding box center [773, 179] width 5 height 3
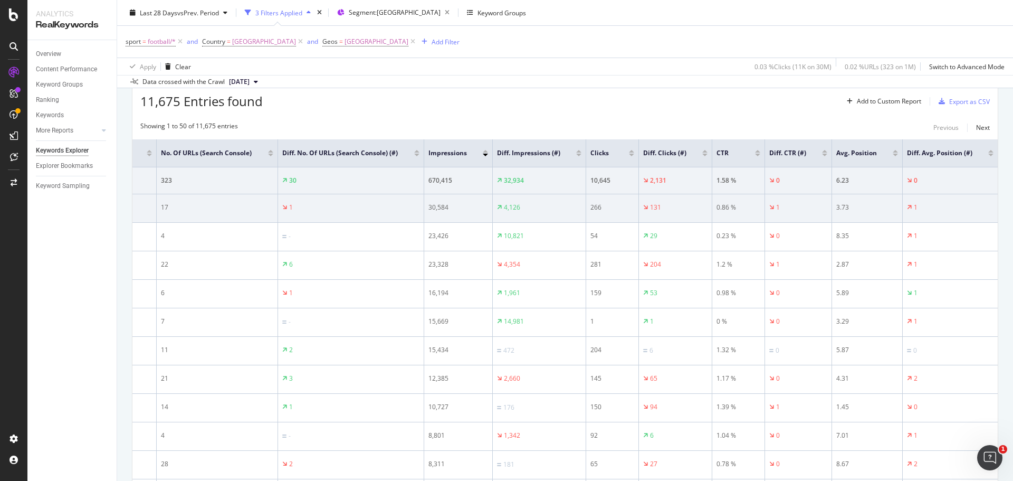
scroll to position [0, 330]
drag, startPoint x: 829, startPoint y: 216, endPoint x: 850, endPoint y: 216, distance: 21.1
click at [850, 212] on div "3.73" at bounding box center [868, 207] width 62 height 9
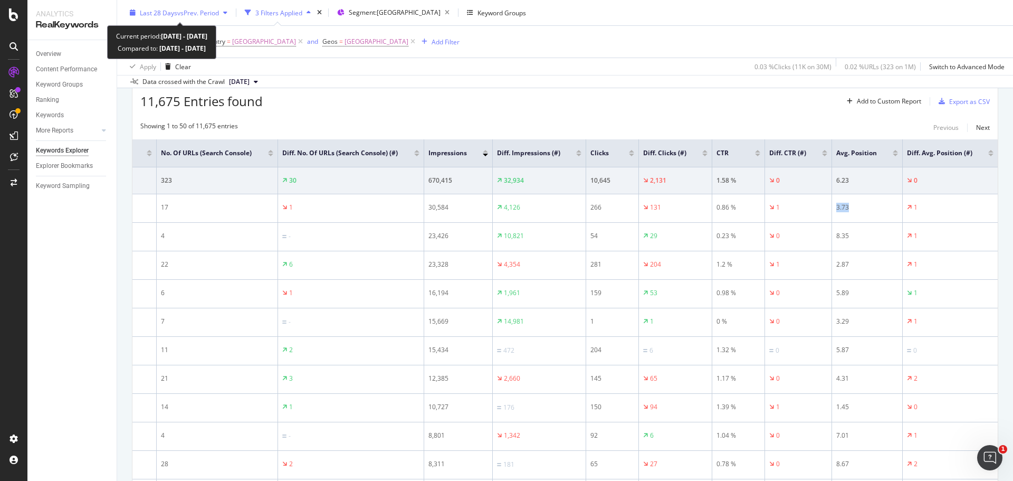
click at [223, 15] on div "button" at bounding box center [225, 12] width 13 height 6
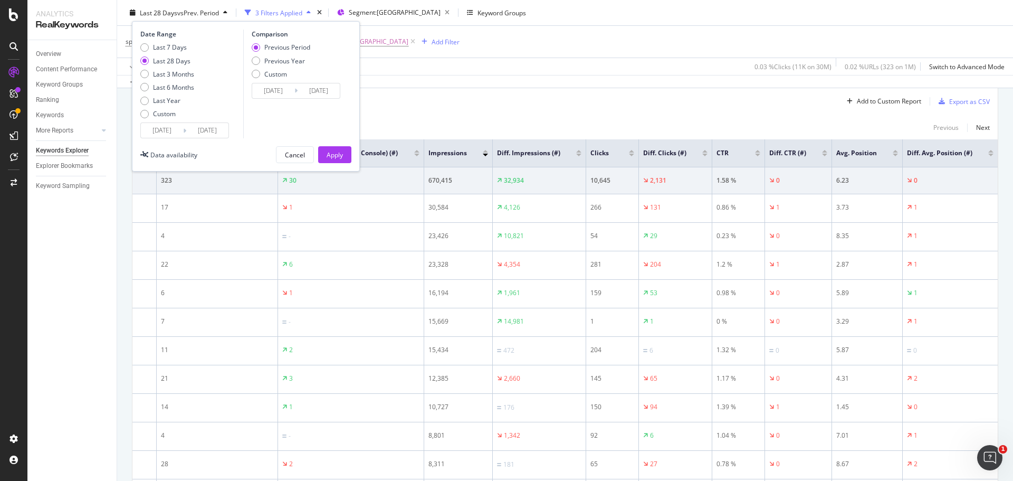
click at [372, 102] on div "11,675 Entries found Add to Custom Report Export as CSV" at bounding box center [565, 97] width 866 height 26
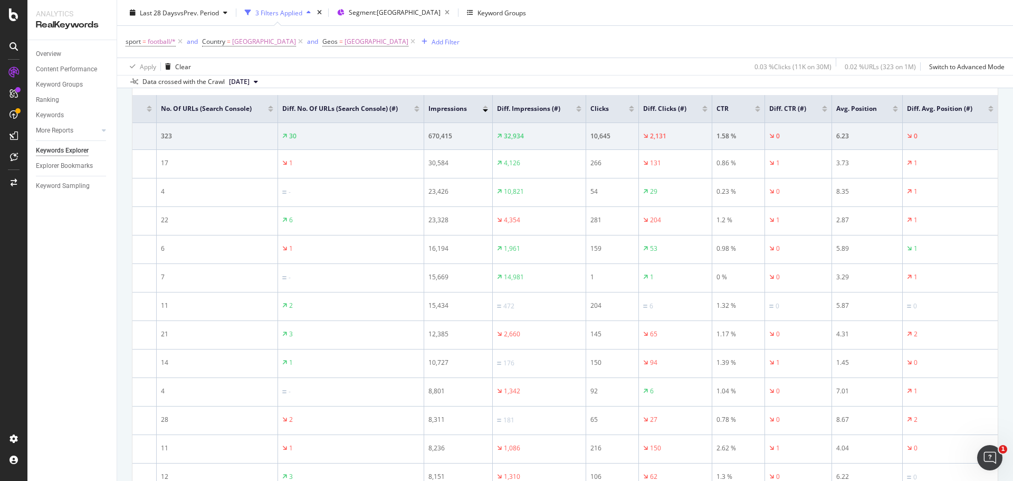
click at [629, 108] on div at bounding box center [631, 107] width 5 height 3
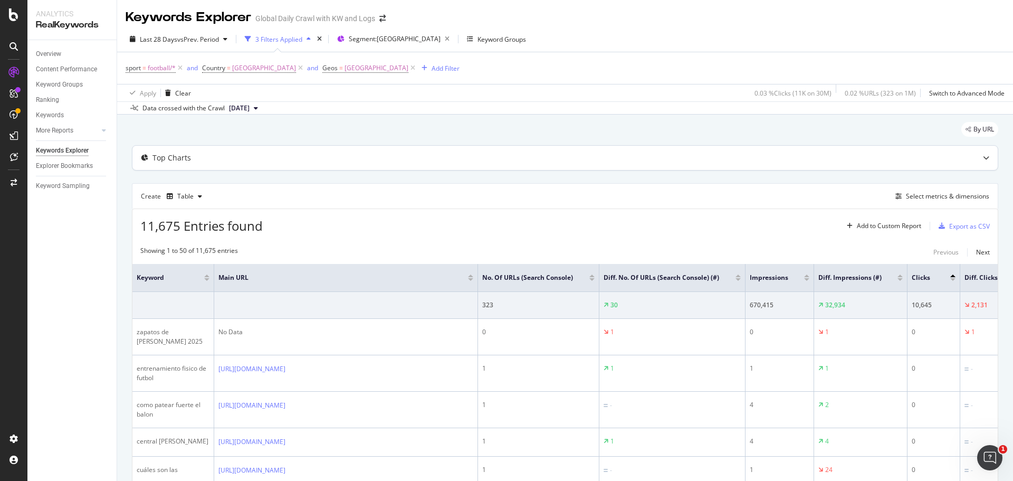
click at [975, 161] on div at bounding box center [986, 158] width 23 height 24
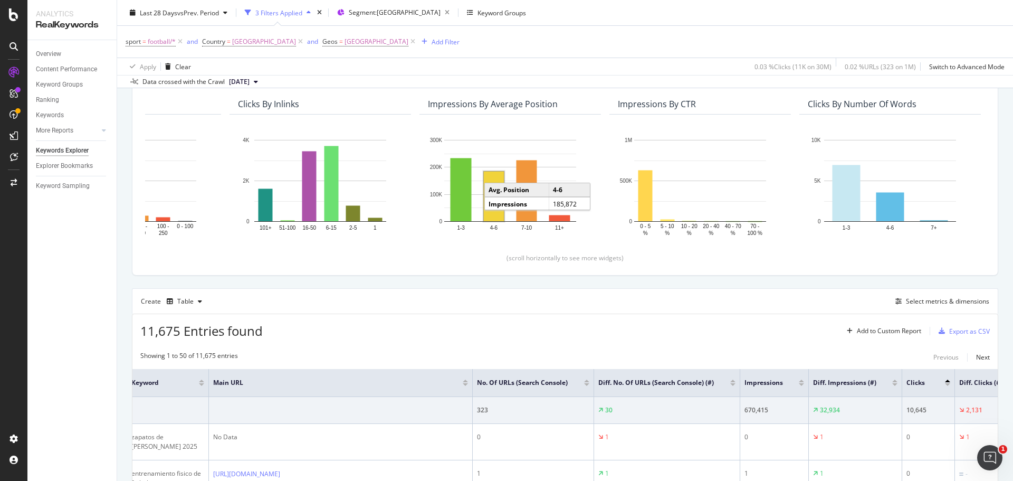
scroll to position [102, 0]
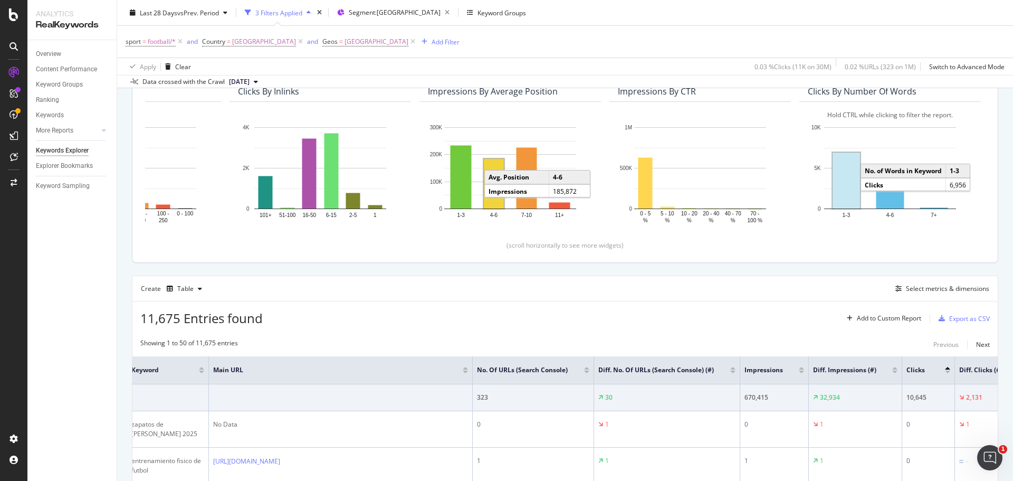
click at [837, 170] on rect "A chart." at bounding box center [846, 181] width 27 height 56
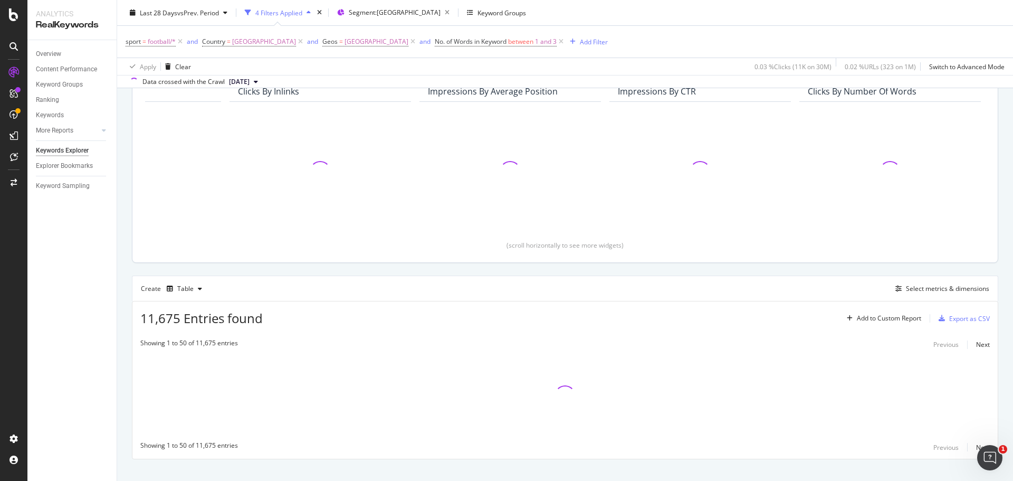
click at [686, 276] on div "Create Table Select metrics & dimensions" at bounding box center [565, 287] width 867 height 25
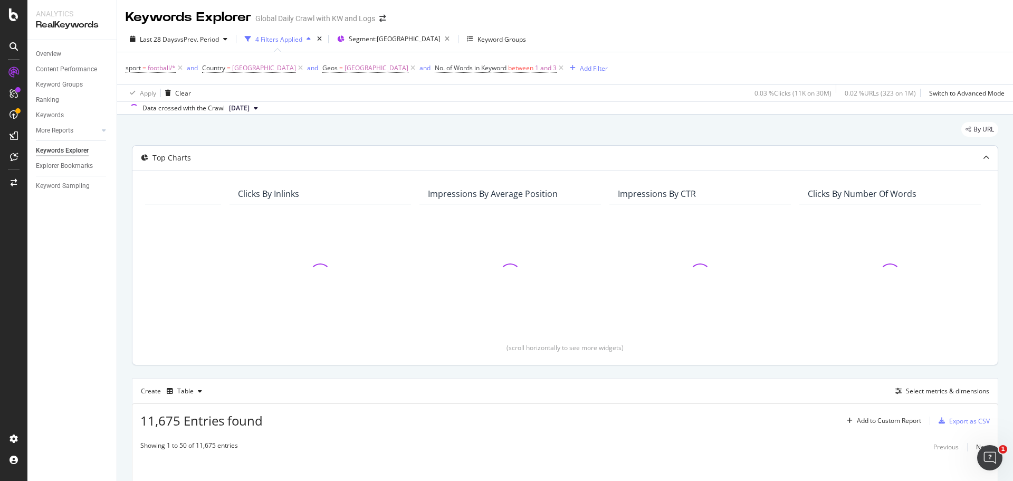
scroll to position [118, 0]
